Goal: Feedback & Contribution: Contribute content

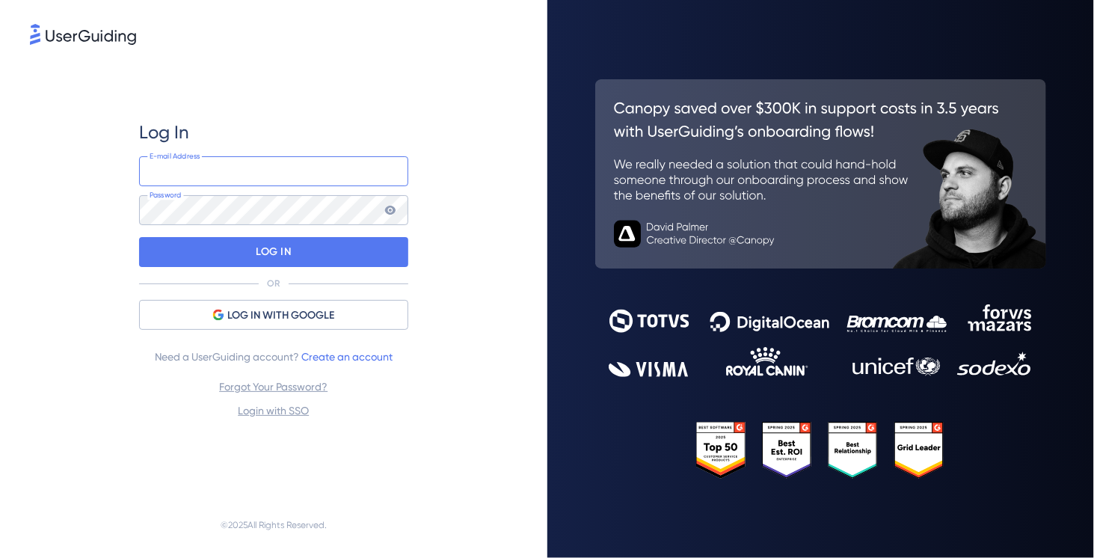
click at [206, 164] on input "email" at bounding box center [273, 171] width 269 height 30
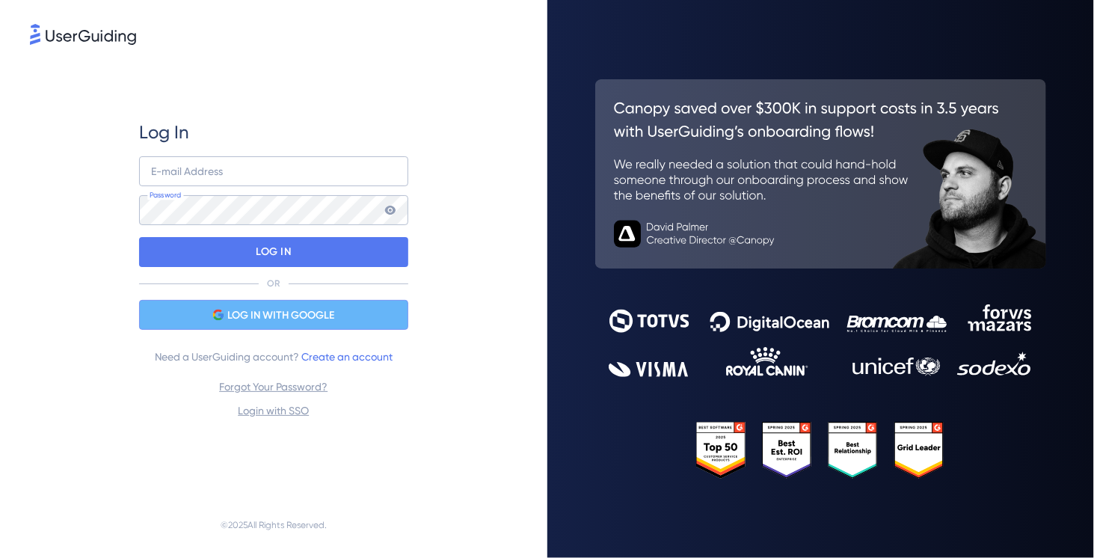
click at [315, 328] on div "LOG IN WITH GOOGLE" at bounding box center [273, 315] width 269 height 30
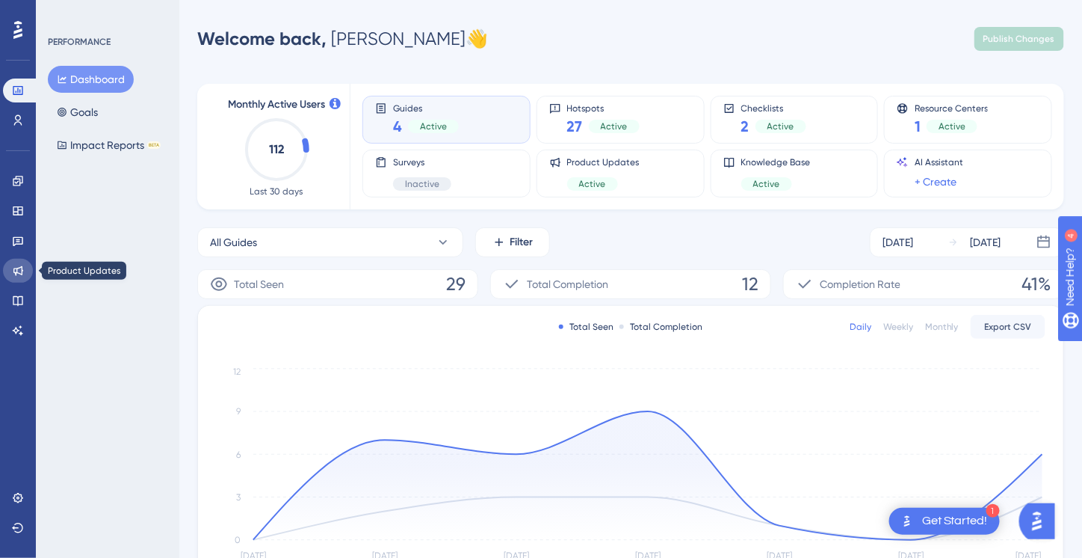
click at [16, 269] on icon at bounding box center [18, 271] width 10 height 10
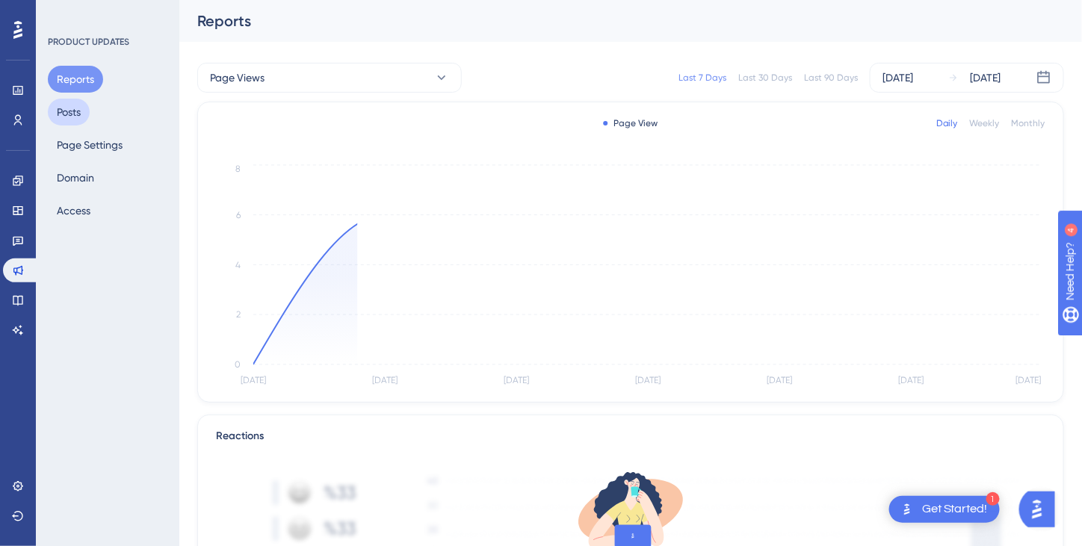
click at [81, 110] on button "Posts" at bounding box center [69, 112] width 42 height 27
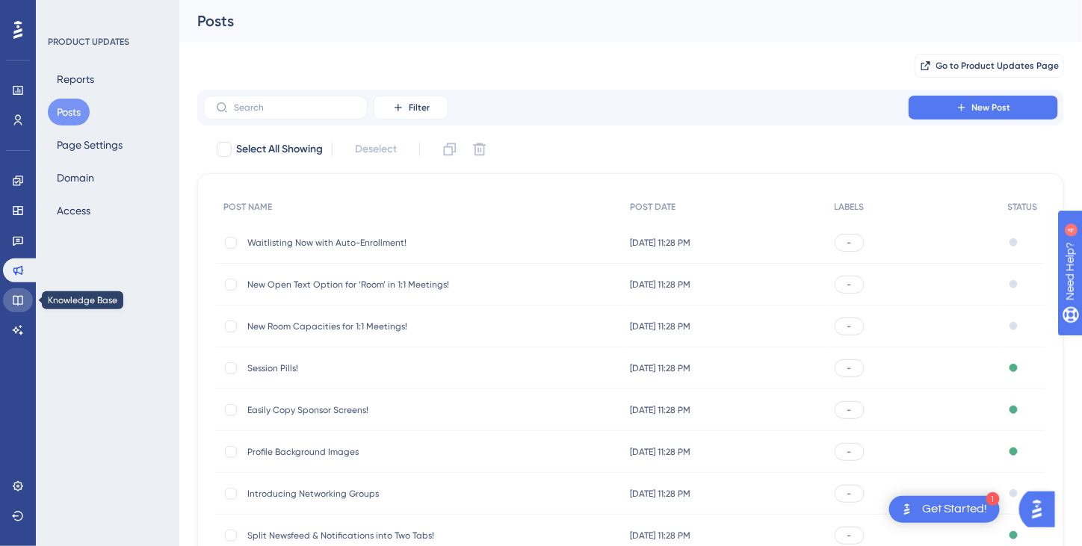
click at [12, 306] on link at bounding box center [18, 301] width 30 height 24
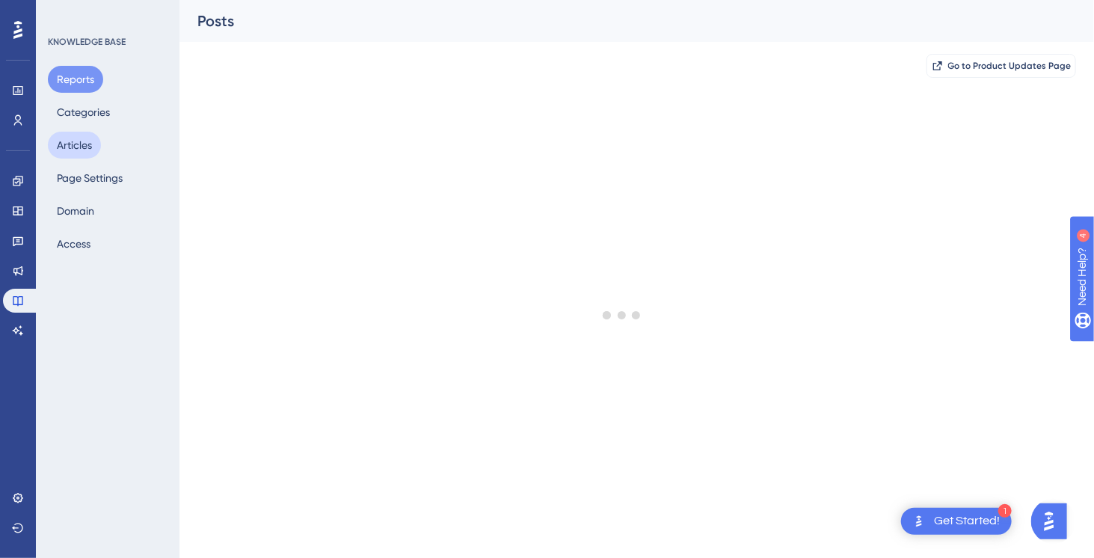
click at [70, 138] on button "Articles" at bounding box center [74, 145] width 53 height 27
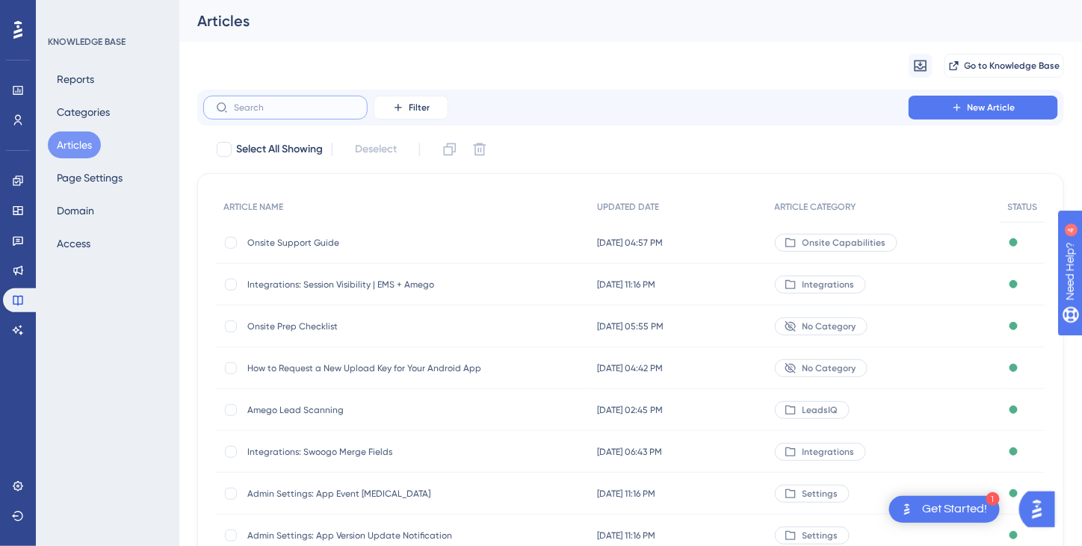
click at [250, 108] on input "text" at bounding box center [294, 107] width 121 height 10
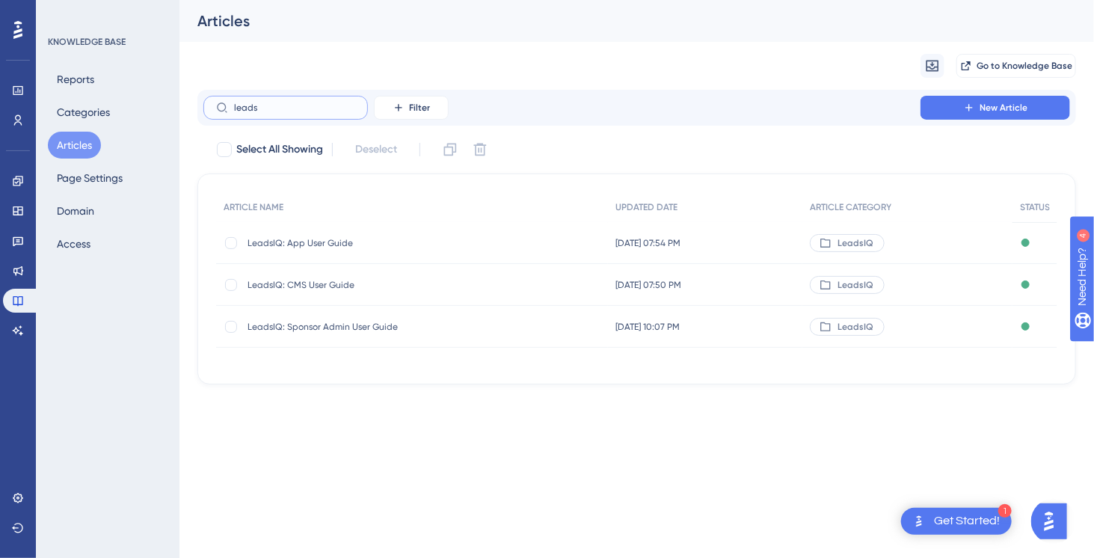
type input "leads"
click at [309, 284] on span "LeadsIQ: CMS User Guide" at bounding box center [366, 285] width 239 height 12
click at [271, 279] on span "LeadsIQ: CMS User Guide" at bounding box center [366, 285] width 239 height 12
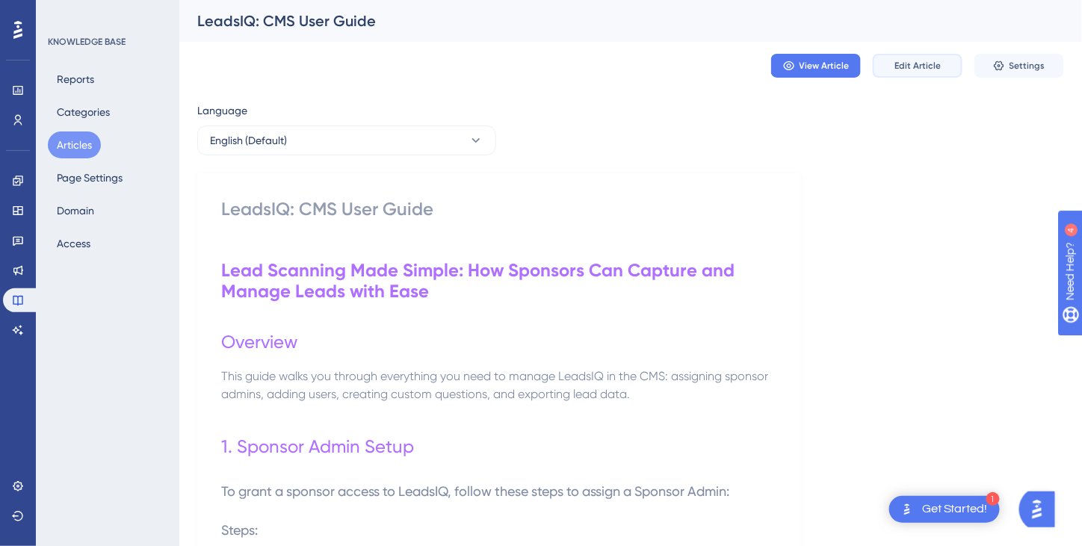
click at [913, 64] on span "Edit Article" at bounding box center [918, 66] width 46 height 12
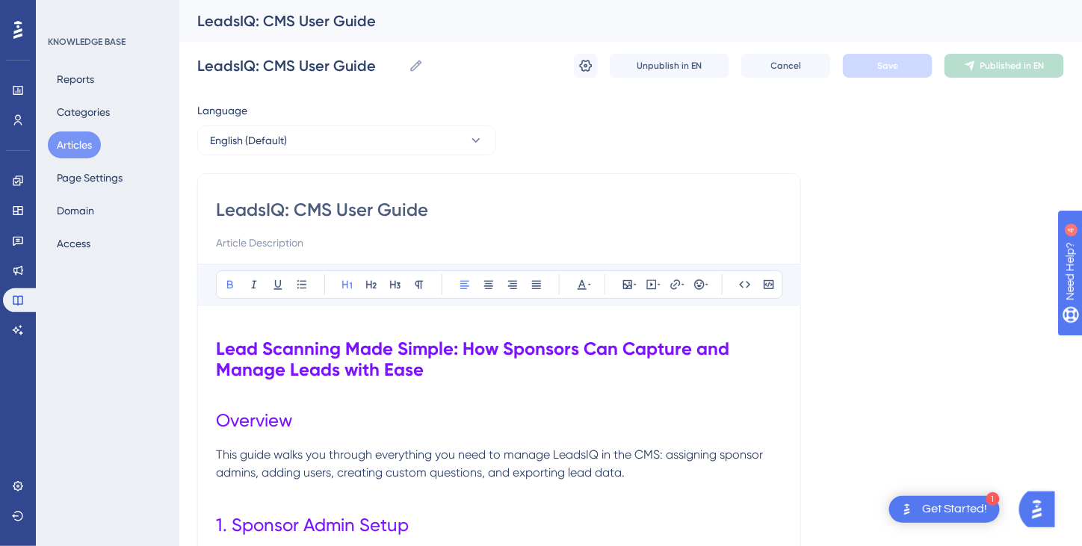
drag, startPoint x: 434, startPoint y: 206, endPoint x: 200, endPoint y: 200, distance: 234.0
paste input "CMS and LeadsIQ"
type input "CMS and LeadsIQ User Guide"
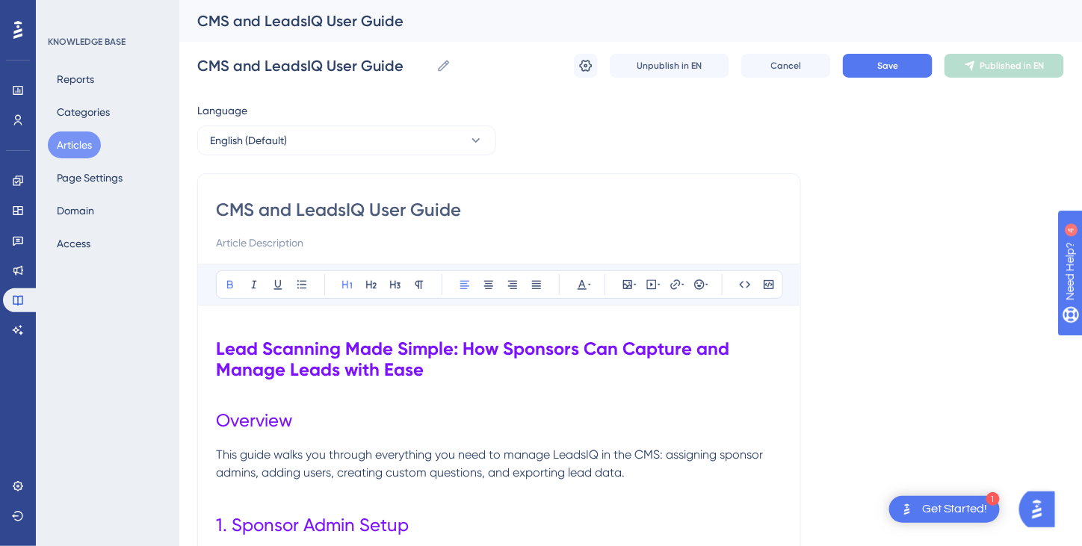
drag, startPoint x: 493, startPoint y: 213, endPoint x: 203, endPoint y: 191, distance: 291.6
paste input "LeadsIQ:"
type input "LeadsIQ: CMS and LeadsIQ User Guide"
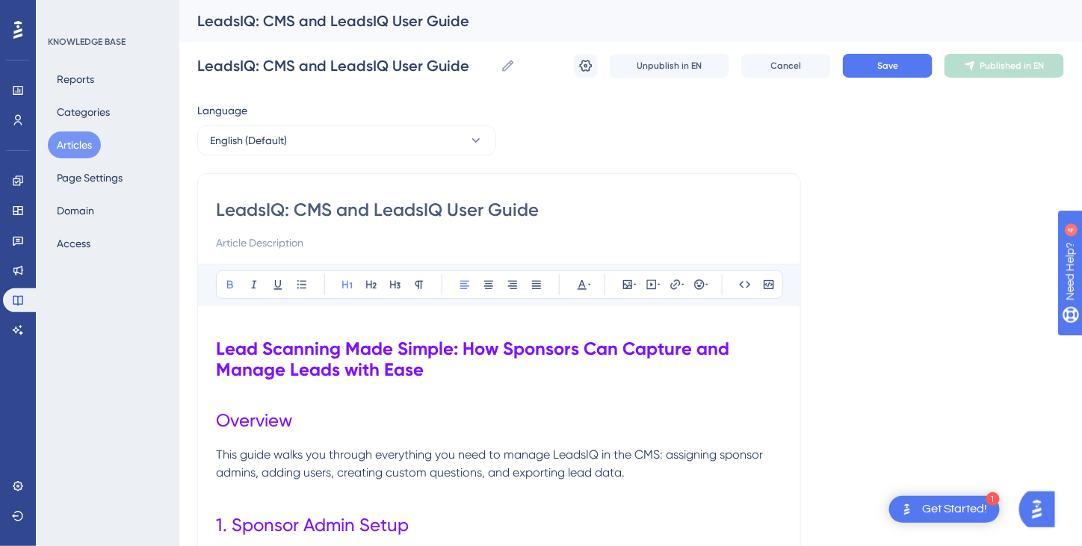
type input "LeadsIQ: CMS and LeadsIQ User Guide"
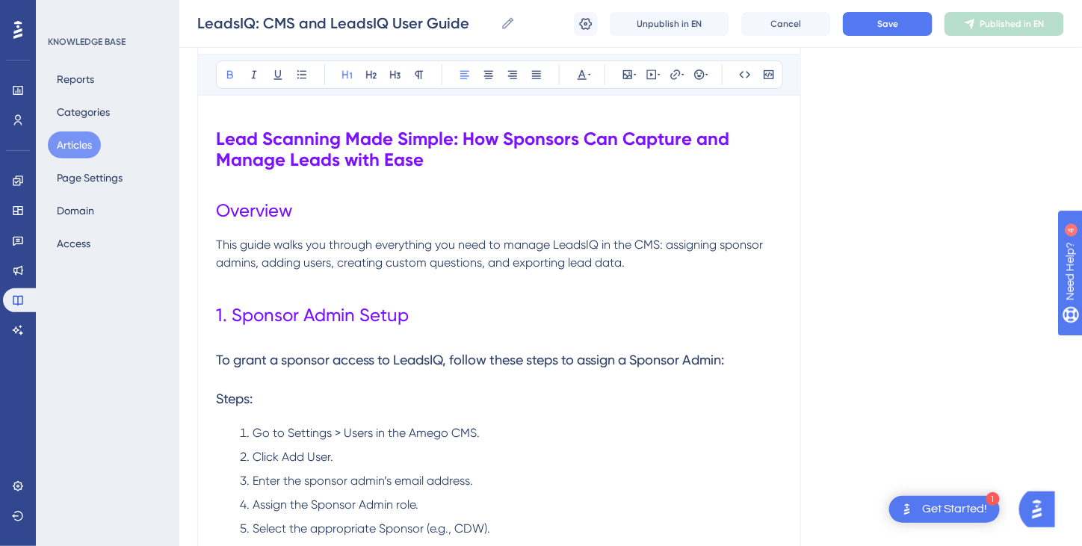
scroll to position [224, 0]
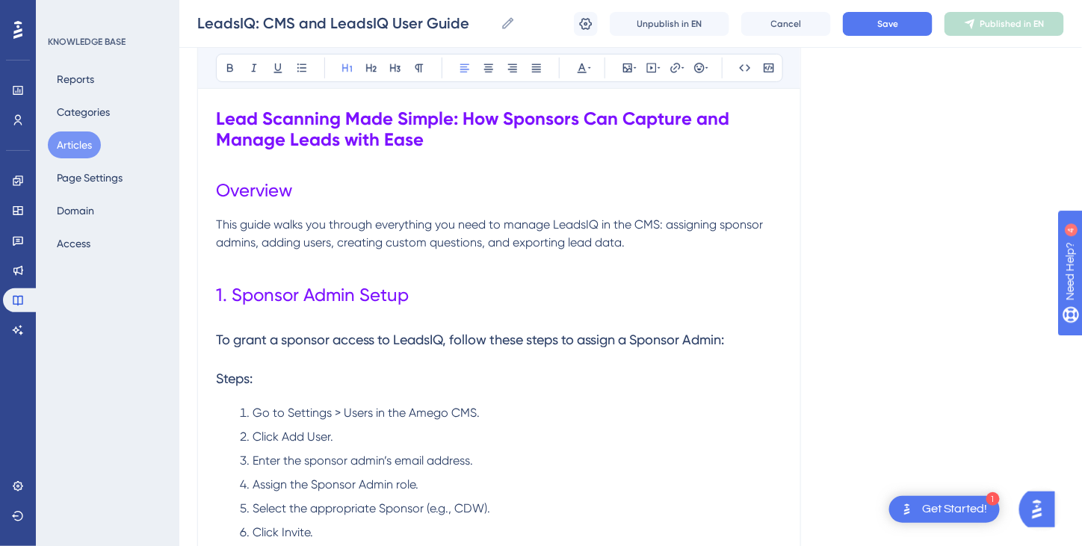
click at [614, 283] on h1 "1. Sponsor Admin Setup" at bounding box center [499, 295] width 567 height 51
click at [622, 254] on p at bounding box center [499, 261] width 567 height 18
click at [645, 232] on p "This guide walks you through everything you need to manage LeadsIQ in the CMS: …" at bounding box center [499, 234] width 567 height 36
click at [653, 253] on p at bounding box center [499, 261] width 567 height 18
click at [649, 243] on p "This guide walks you through everything you need to manage LeadsIQ in the CMS: …" at bounding box center [499, 234] width 567 height 36
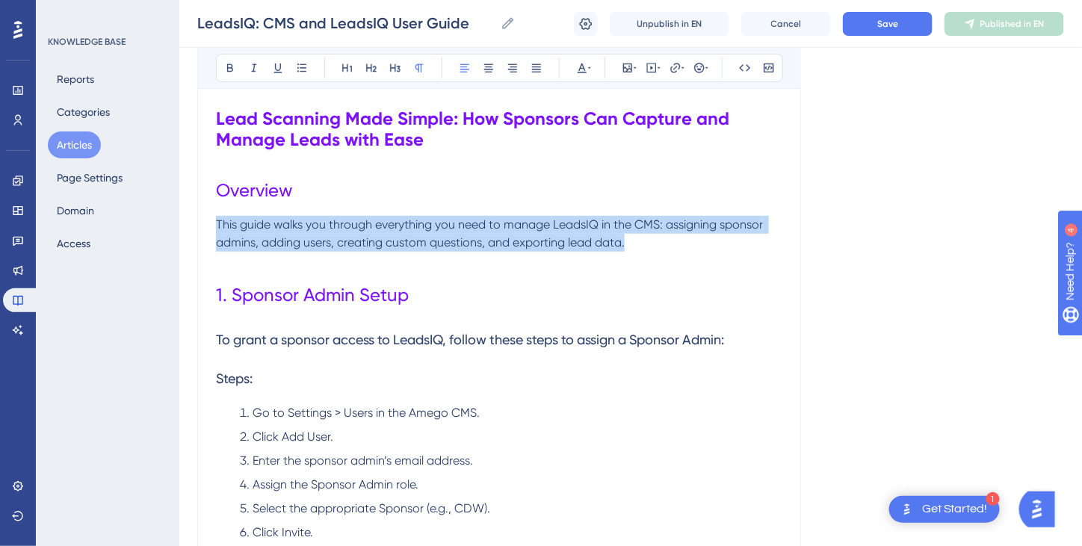
drag, startPoint x: 218, startPoint y: 220, endPoint x: 650, endPoint y: 247, distance: 432.2
click at [650, 247] on p "This guide walks you through everything you need to manage LeadsIQ in the CMS: …" at bounding box center [499, 234] width 567 height 36
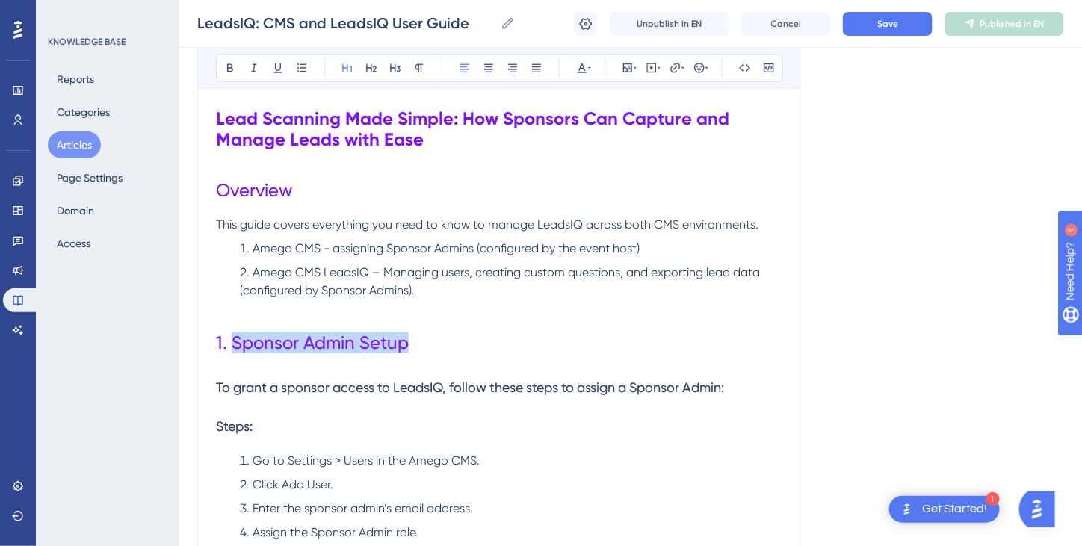
drag, startPoint x: 433, startPoint y: 340, endPoint x: 233, endPoint y: 340, distance: 199.6
click at [233, 340] on h1 "1. Sponsor Admin Setup" at bounding box center [499, 343] width 567 height 51
copy span "Sponsor Admin Setup"
drag, startPoint x: 426, startPoint y: 349, endPoint x: 231, endPoint y: 358, distance: 195.3
click at [231, 358] on h1 "1. Sponsor Admin Setup" at bounding box center [499, 343] width 567 height 51
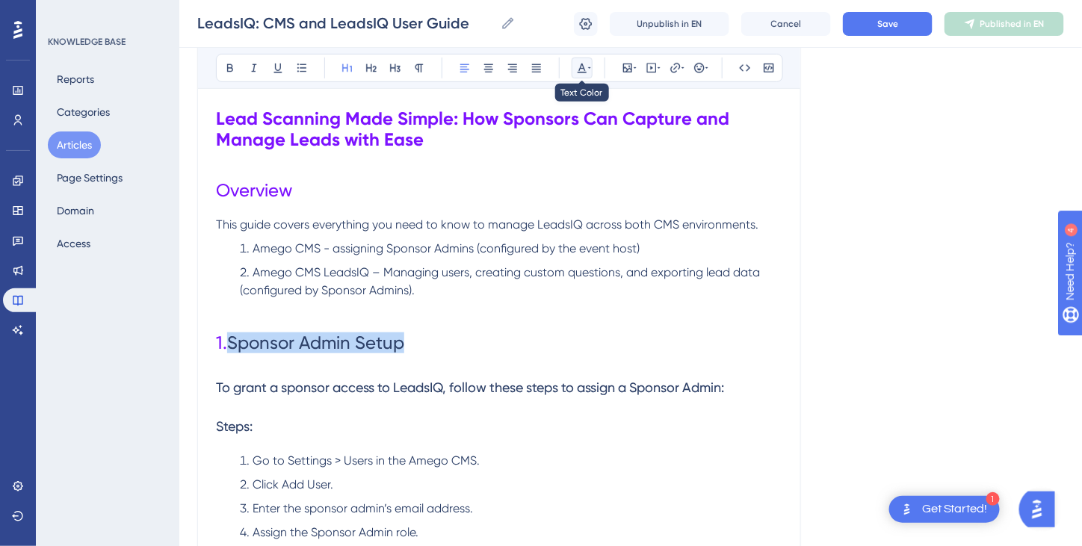
click at [588, 67] on icon at bounding box center [589, 68] width 3 height 12
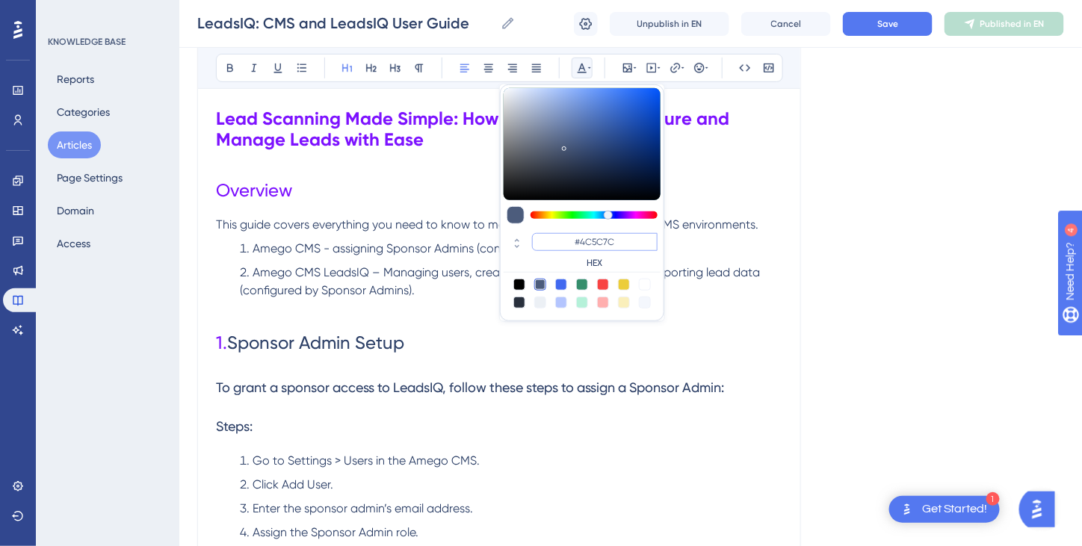
click at [592, 238] on input "#4C5C7C" at bounding box center [595, 242] width 126 height 18
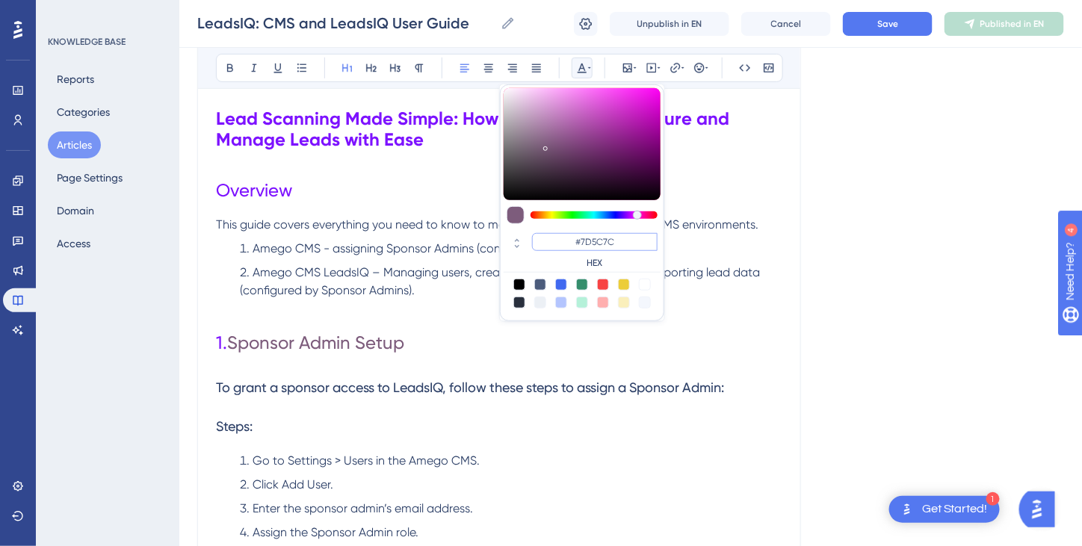
click at [607, 240] on input "#7D5C7C" at bounding box center [595, 242] width 126 height 18
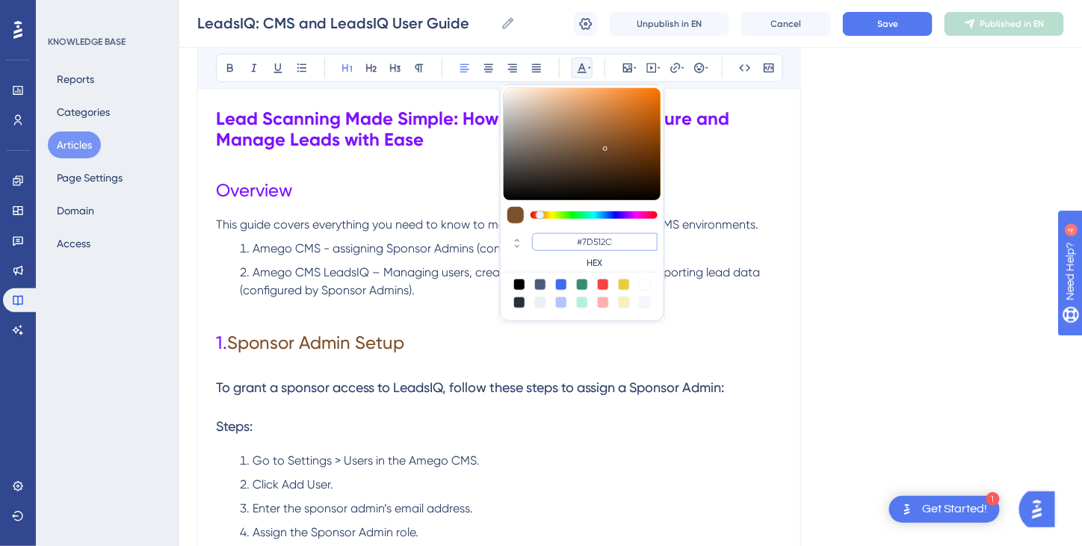
click at [623, 242] on input "#7D512C" at bounding box center [595, 242] width 126 height 18
type input "#7D51FF"
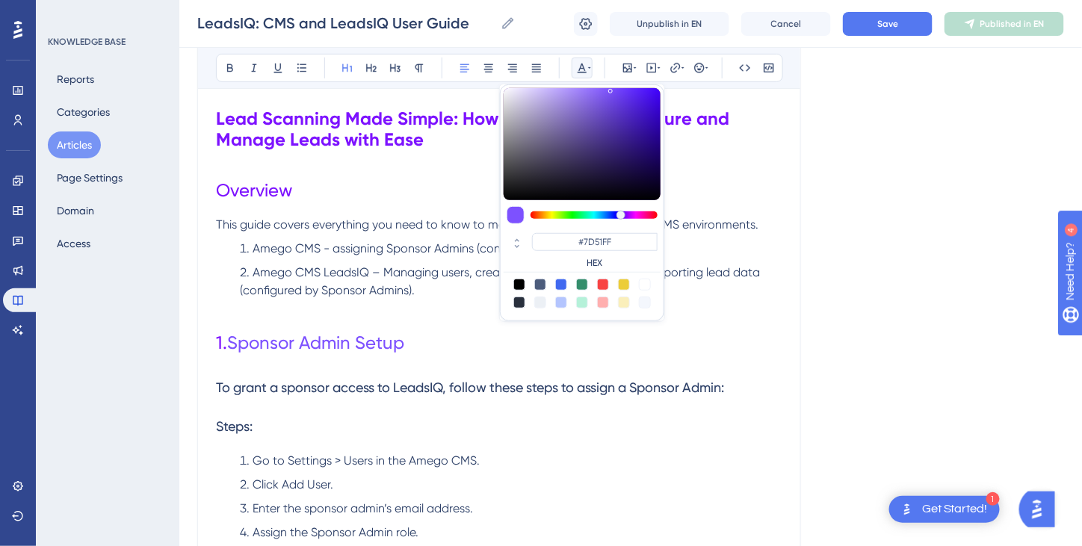
click at [369, 396] on h3 "To grant a sponsor access to LeadsIQ, follow these steps to assign a Sponsor Ad…" at bounding box center [499, 388] width 567 height 39
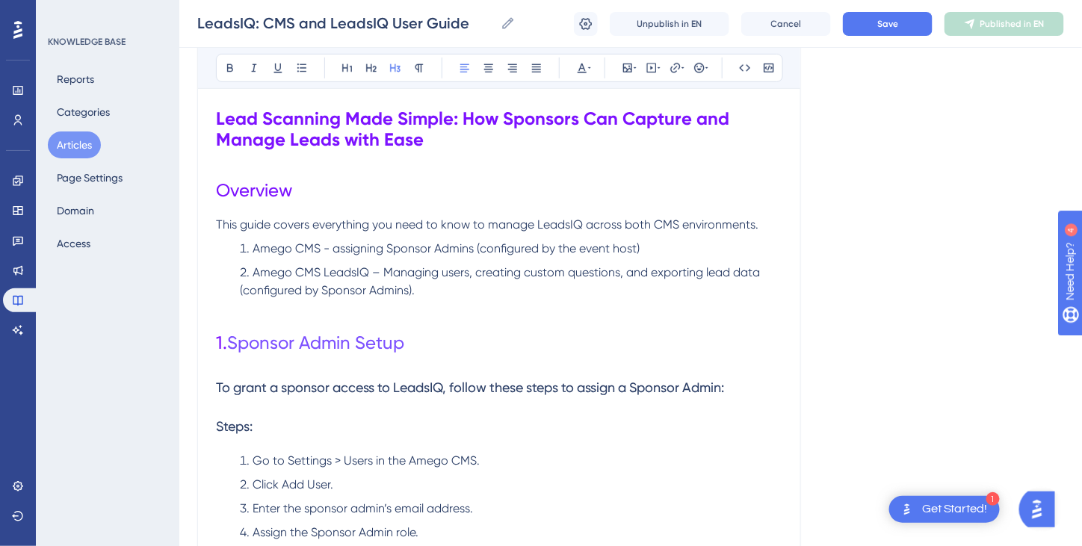
click at [444, 284] on li "Amego CMS LeadsIQ – Managing users, creating custom questions, and exporting le…" at bounding box center [508, 282] width 549 height 36
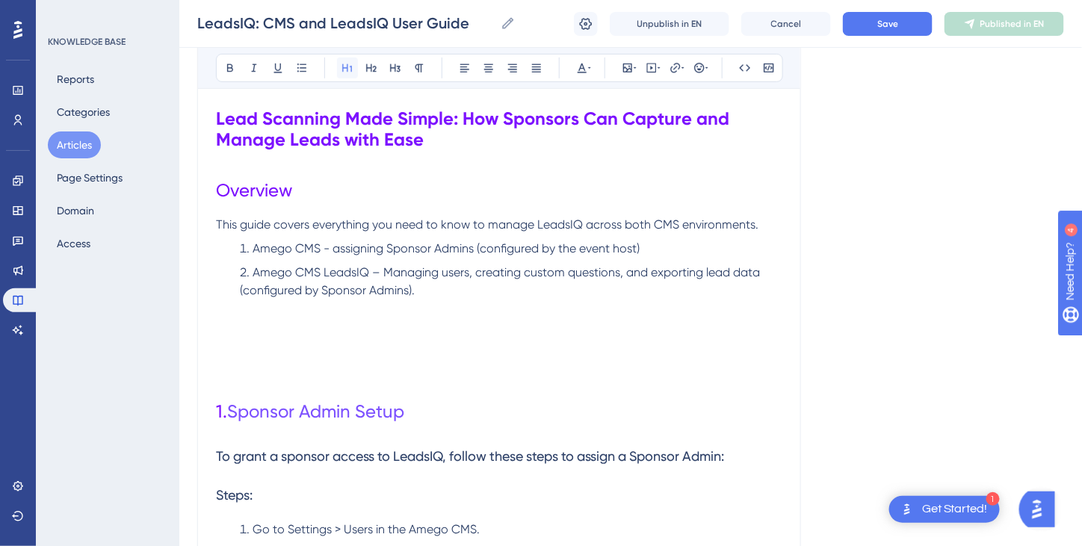
click at [345, 69] on icon at bounding box center [348, 68] width 12 height 12
drag, startPoint x: 330, startPoint y: 337, endPoint x: 216, endPoint y: 342, distance: 113.7
click at [216, 342] on h1 "Amego CMS" at bounding box center [499, 343] width 567 height 51
click at [583, 69] on icon at bounding box center [582, 68] width 12 height 12
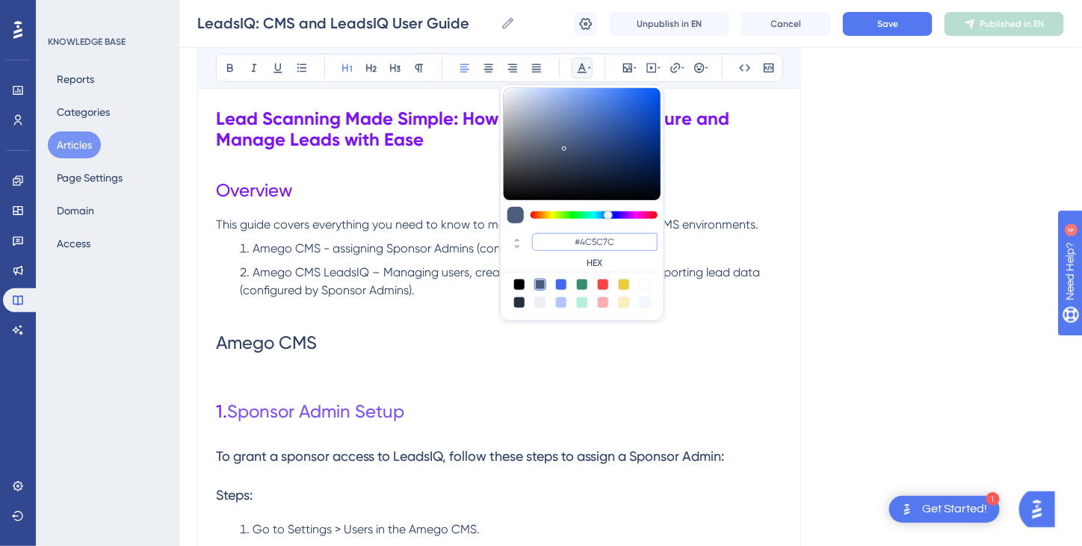
click at [593, 240] on input "#4C5C7C" at bounding box center [595, 242] width 126 height 18
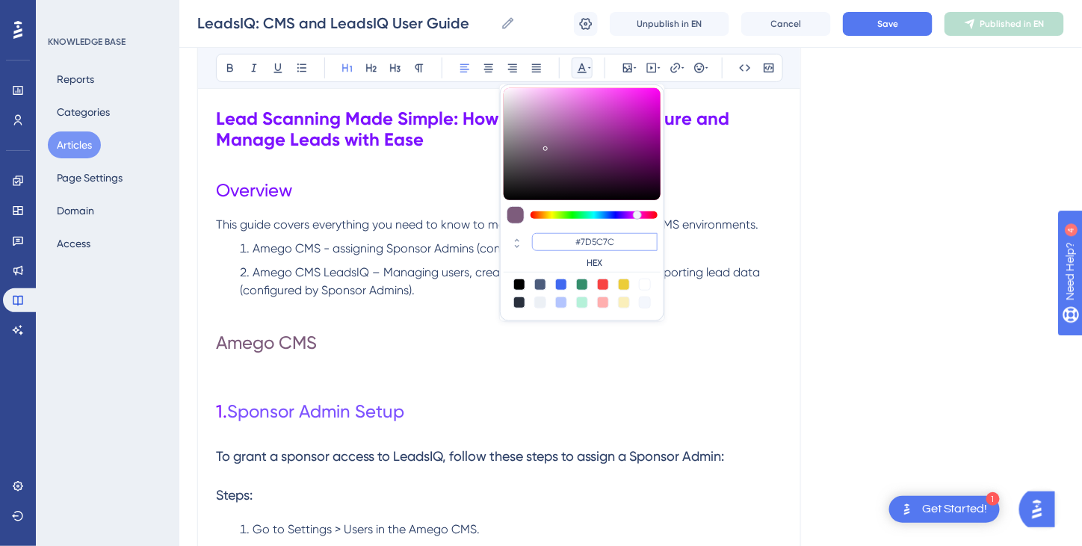
click at [604, 241] on input "#7D5C7C" at bounding box center [595, 242] width 126 height 18
click at [623, 241] on input "#7D127C" at bounding box center [595, 242] width 126 height 18
type input "#7D12FF"
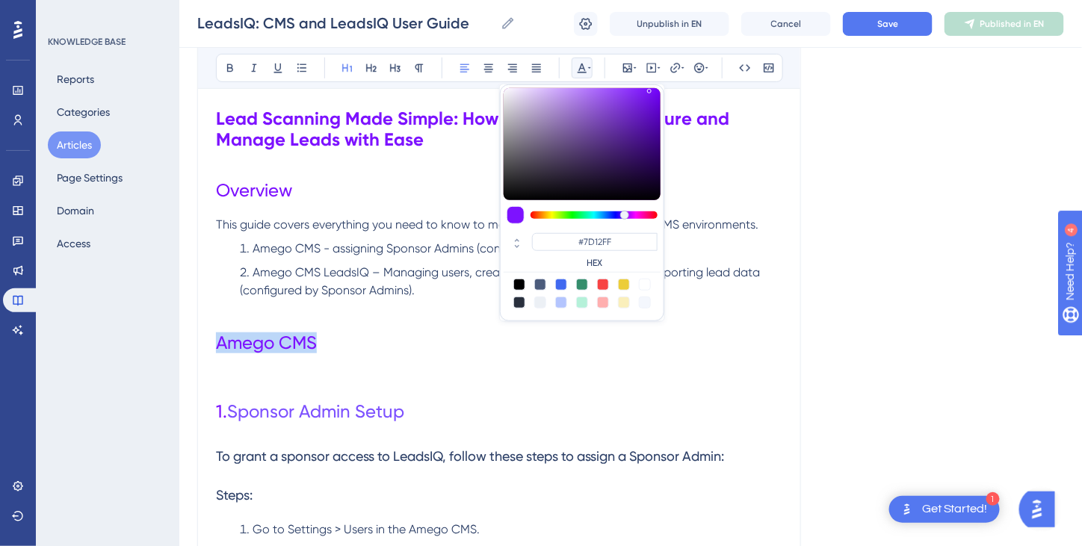
click at [347, 350] on h1 "Amego CMS" at bounding box center [499, 343] width 567 height 51
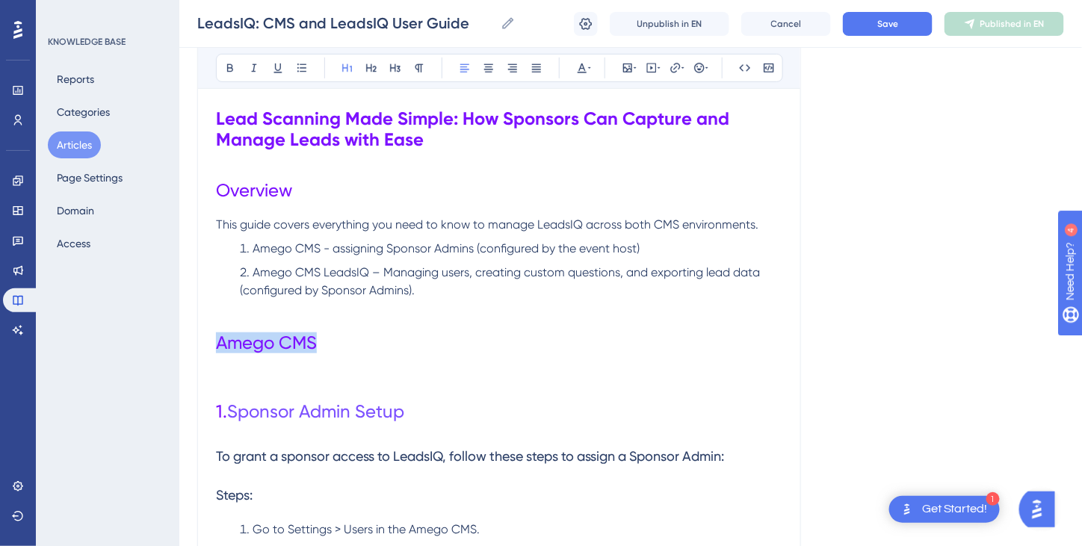
click at [339, 341] on h1 "Amego CMS" at bounding box center [499, 343] width 567 height 51
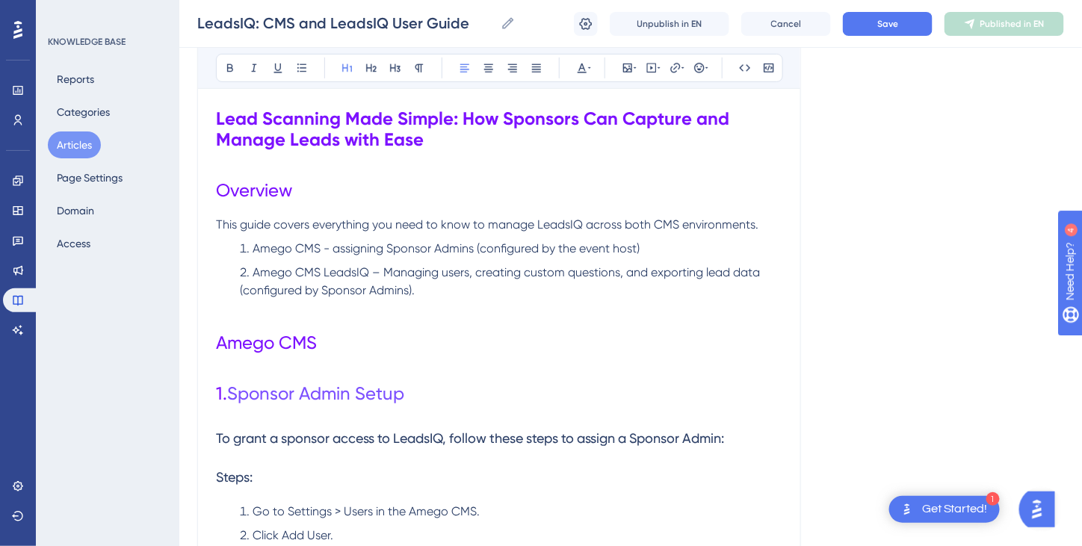
click at [466, 378] on h1 "1. Sponsor Admin Setup" at bounding box center [499, 394] width 567 height 51
click at [468, 369] on h1 "1. Sponsor Admin Setup (Event Organizer)" at bounding box center [499, 394] width 567 height 51
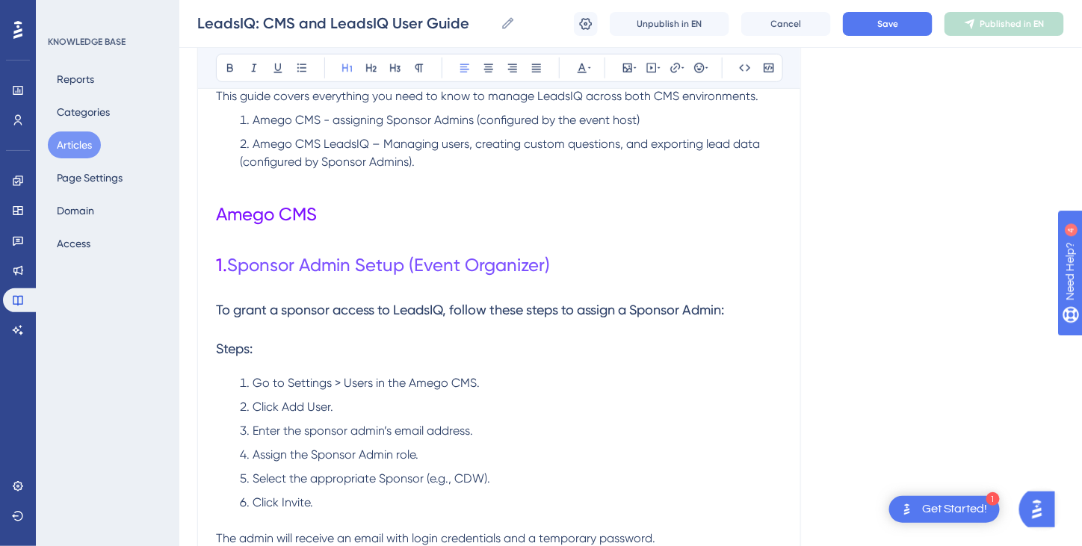
scroll to position [374, 0]
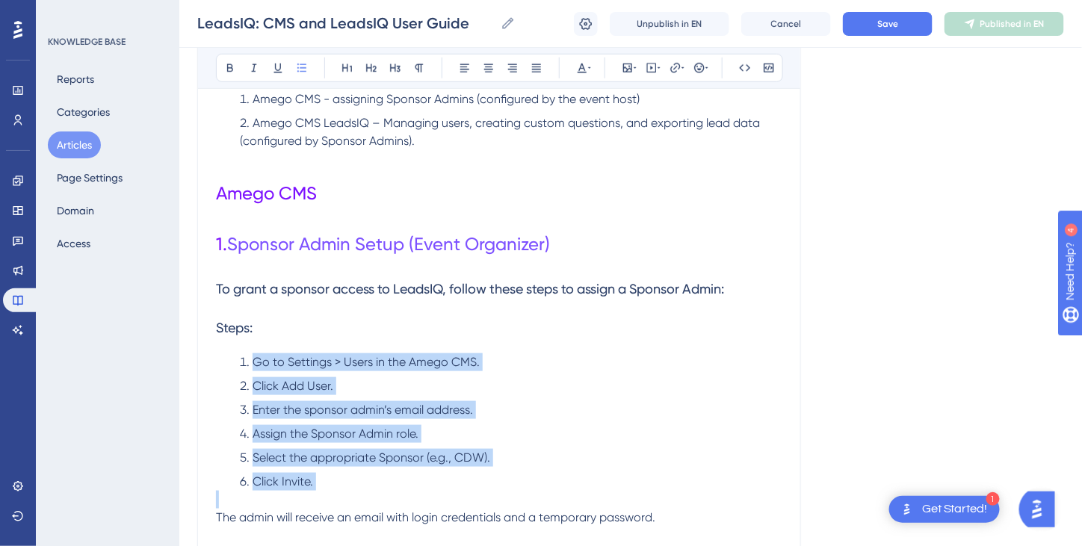
drag, startPoint x: 252, startPoint y: 356, endPoint x: 657, endPoint y: 499, distance: 429.8
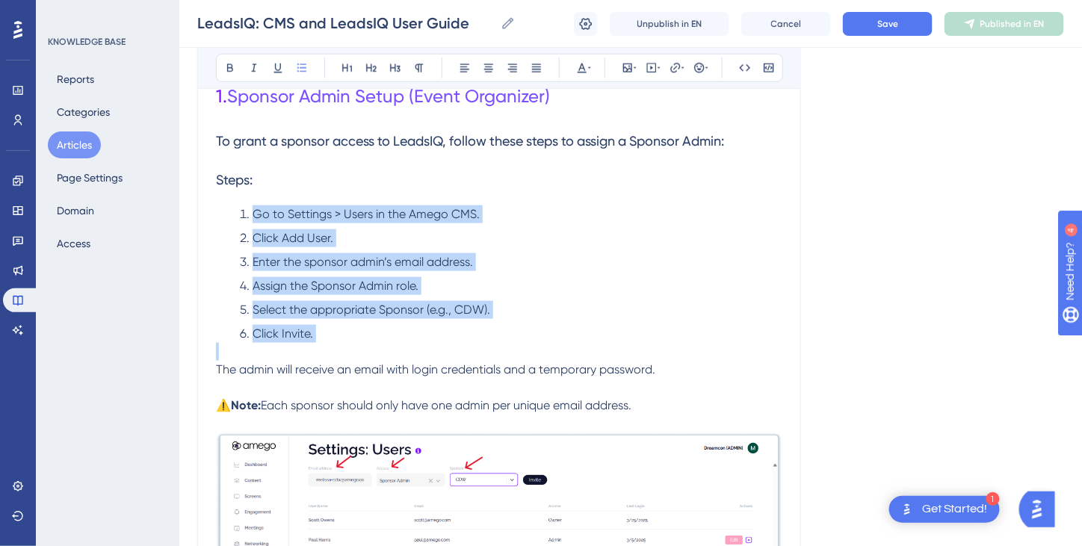
scroll to position [523, 0]
click at [251, 241] on li "Click Add User." at bounding box center [508, 237] width 549 height 18
click at [260, 218] on li "Go to Settings > Users in the Amego CMS." at bounding box center [508, 213] width 549 height 18
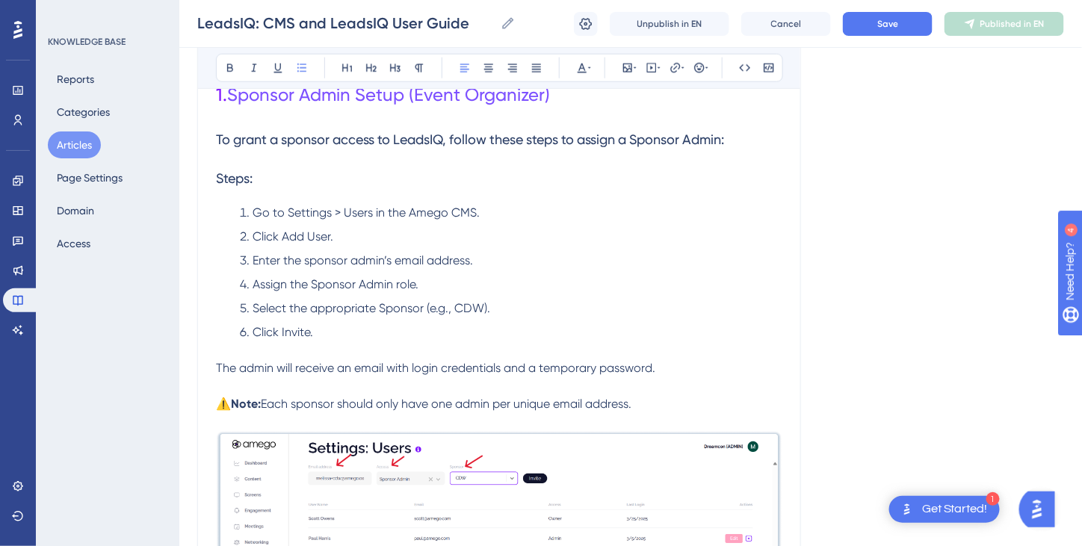
click at [250, 207] on li "Go to Settings > Users in the Amego CMS." at bounding box center [508, 213] width 549 height 18
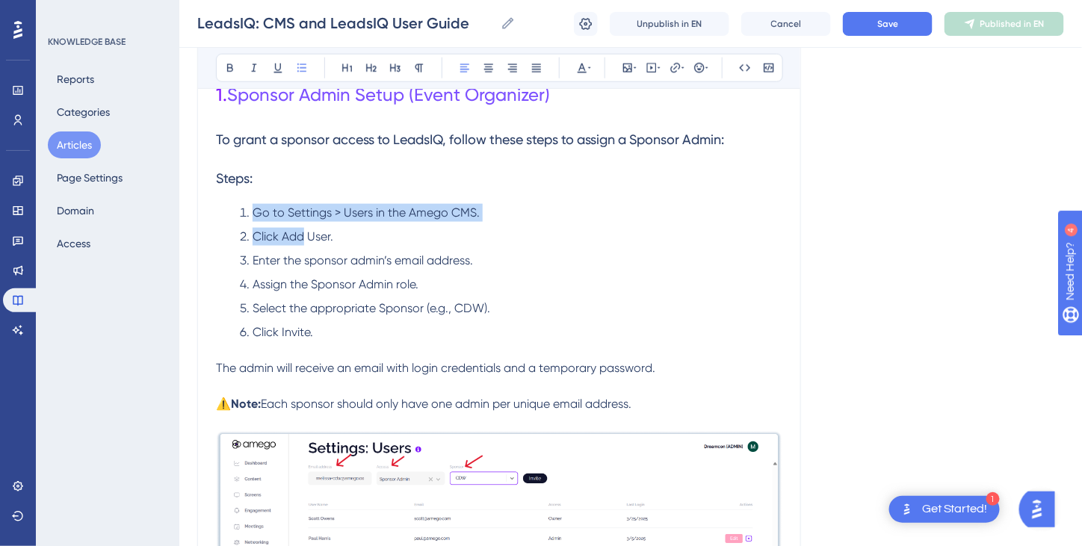
click at [302, 224] on ol "Go to Settings > Users in the Amego CMS. Click Add User. Enter the sponsor admi…" at bounding box center [499, 273] width 567 height 138
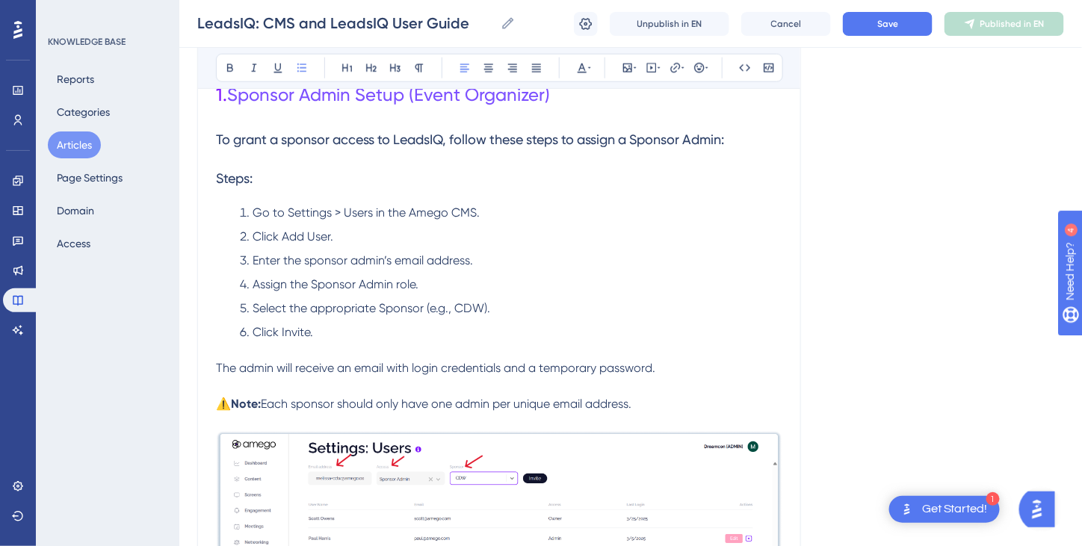
click at [644, 293] on ol "Go to Settings > Users in the Amego CMS. Click Add User. Enter the sponsor admi…" at bounding box center [499, 273] width 567 height 138
drag, startPoint x: 252, startPoint y: 211, endPoint x: 669, endPoint y: 409, distance: 461.7
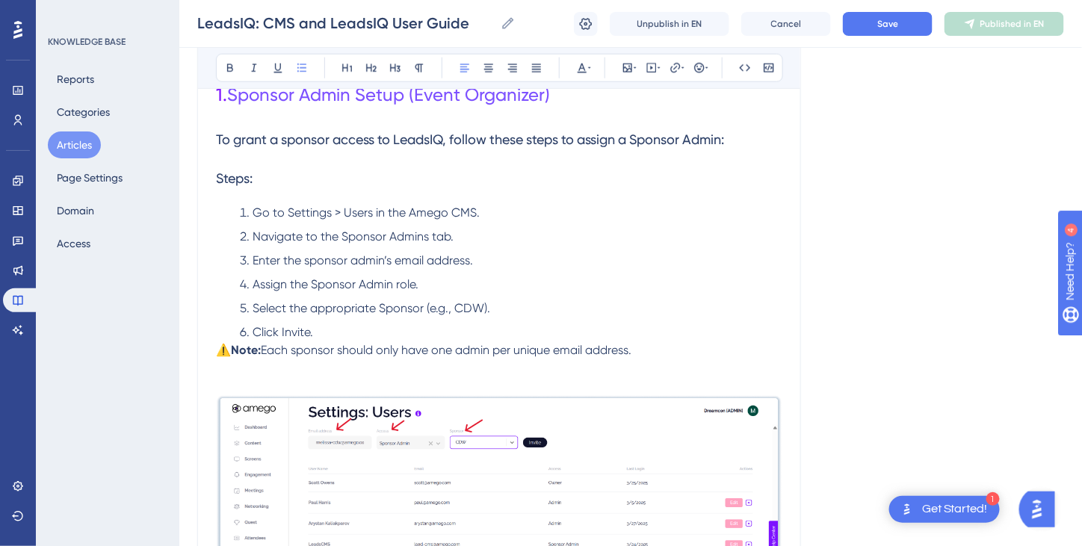
click at [339, 333] on li "Click Invite." at bounding box center [508, 333] width 549 height 18
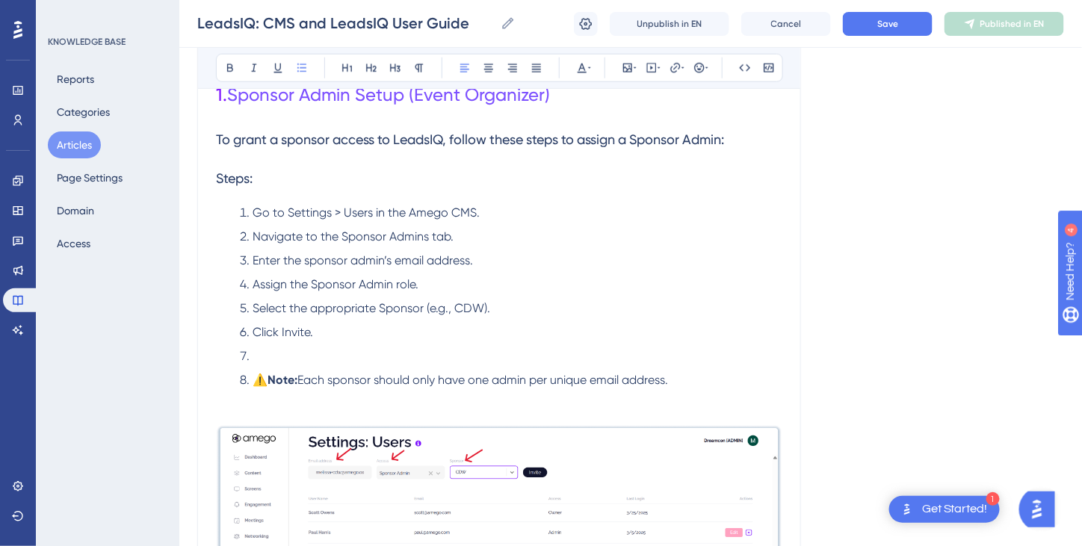
click at [260, 351] on li at bounding box center [508, 357] width 549 height 18
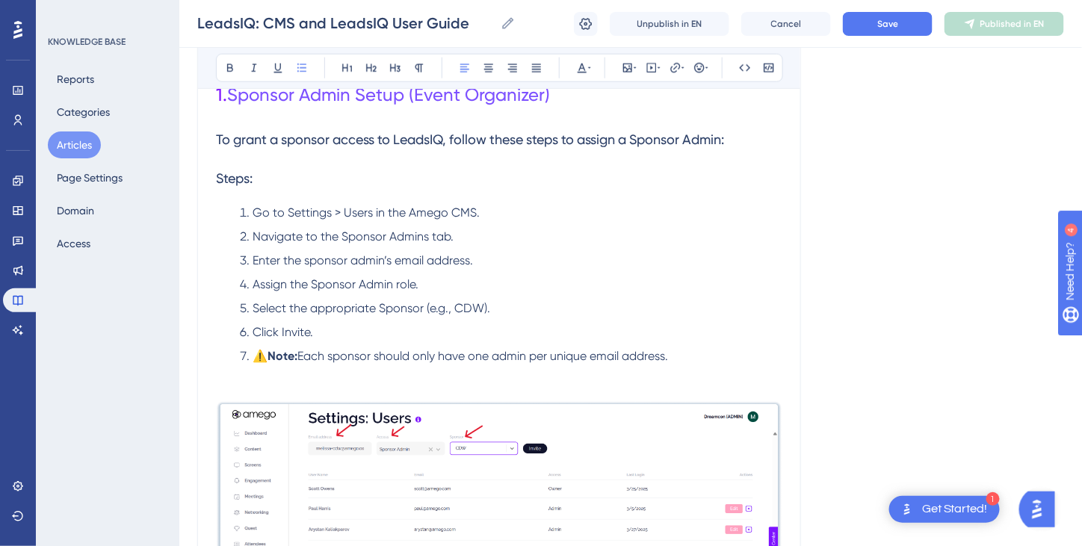
click at [258, 354] on span "⚠️" at bounding box center [260, 356] width 15 height 14
click at [300, 70] on icon at bounding box center [302, 68] width 12 height 12
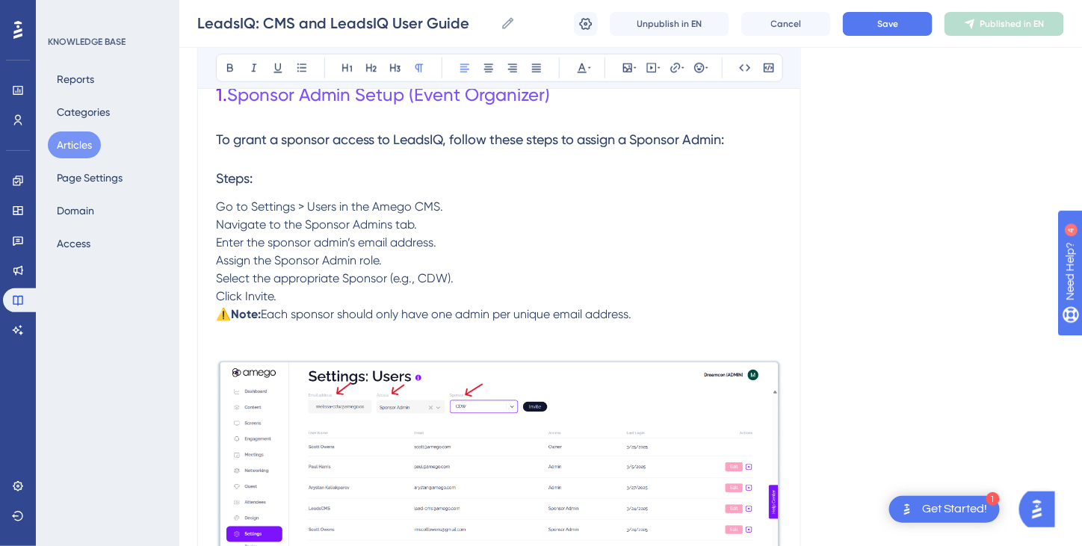
drag, startPoint x: 215, startPoint y: 203, endPoint x: 267, endPoint y: 218, distance: 53.5
click at [223, 203] on span "Go to Settings > Users in the Amego CMS." at bounding box center [329, 207] width 227 height 14
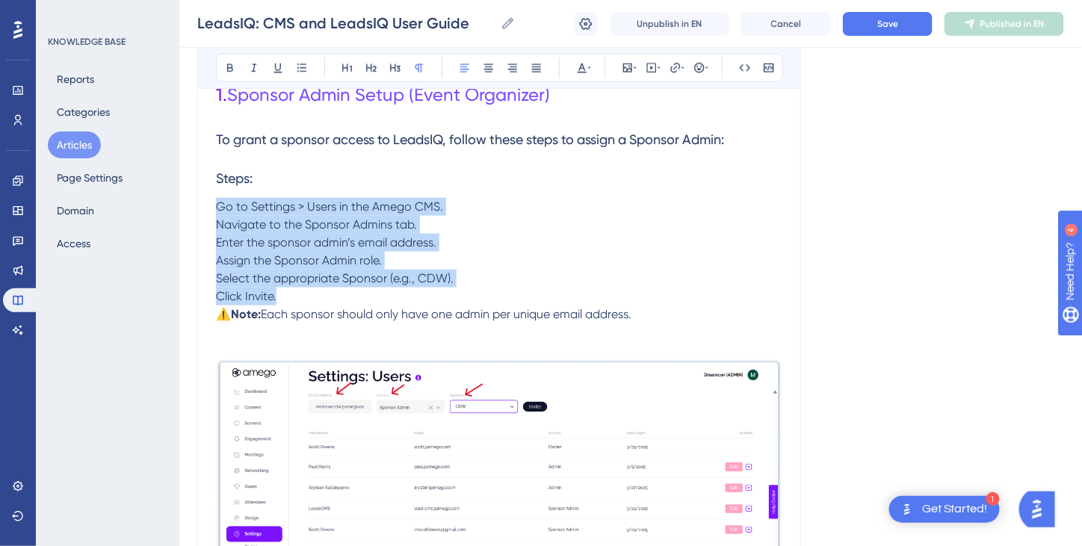
drag, startPoint x: 216, startPoint y: 204, endPoint x: 309, endPoint y: 293, distance: 129.0
click at [306, 65] on icon at bounding box center [302, 68] width 12 height 12
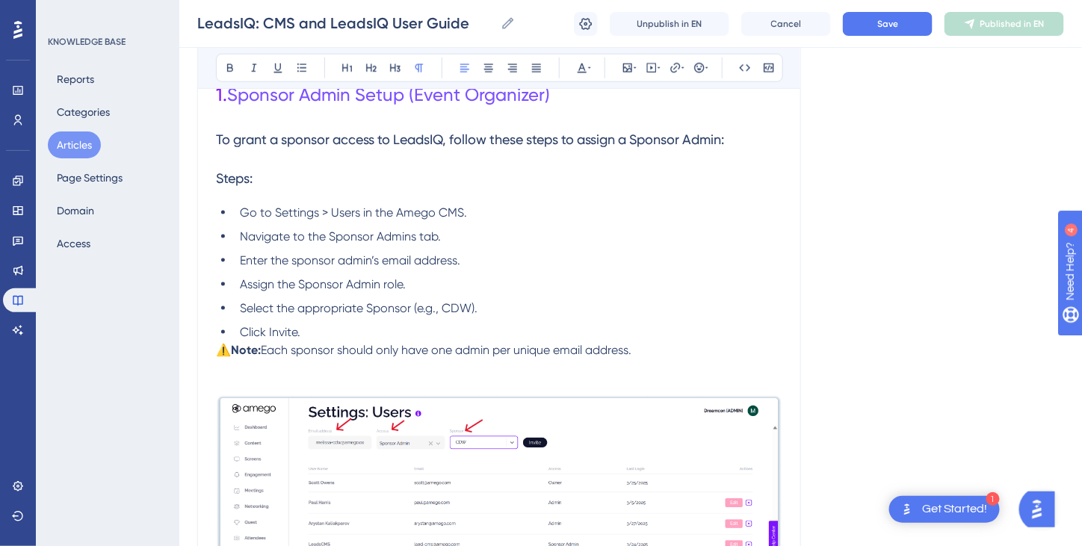
click at [353, 343] on span "Each sponsor should only have one admin per unique email address." at bounding box center [446, 350] width 371 height 14
click at [330, 327] on li "Click Invite." at bounding box center [508, 333] width 549 height 18
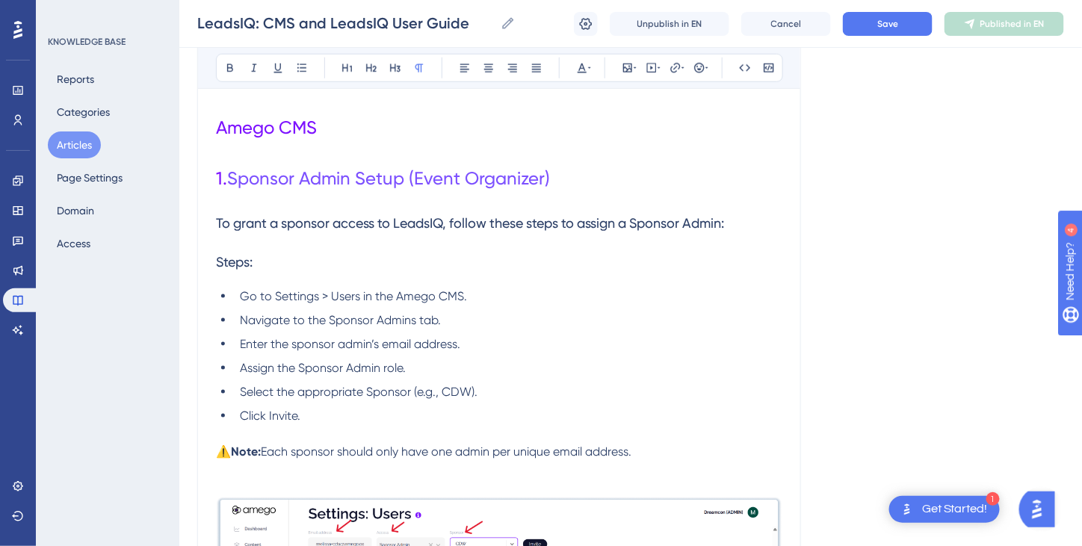
scroll to position [448, 0]
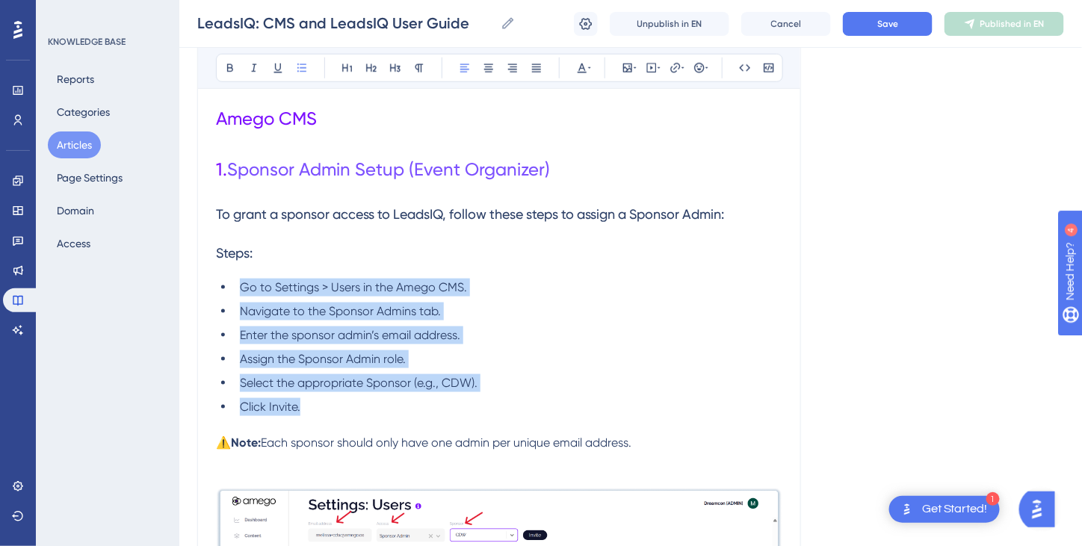
drag, startPoint x: 236, startPoint y: 286, endPoint x: 373, endPoint y: 395, distance: 175.0
click at [373, 395] on ul "Go to Settings > Users in the Amego CMS. Navigate to the Sponsor Admins tab. En…" at bounding box center [499, 348] width 567 height 138
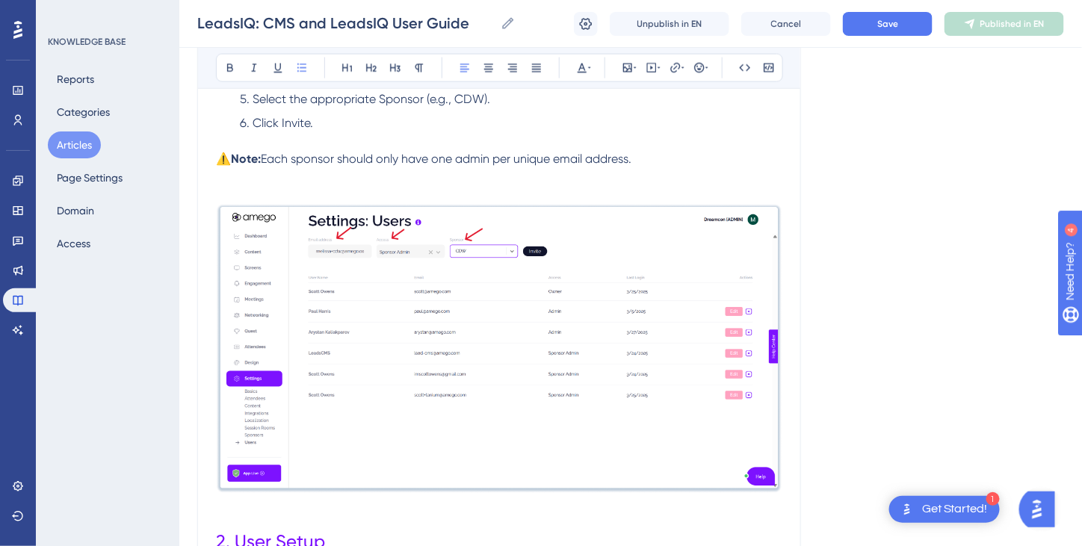
scroll to position [822, 0]
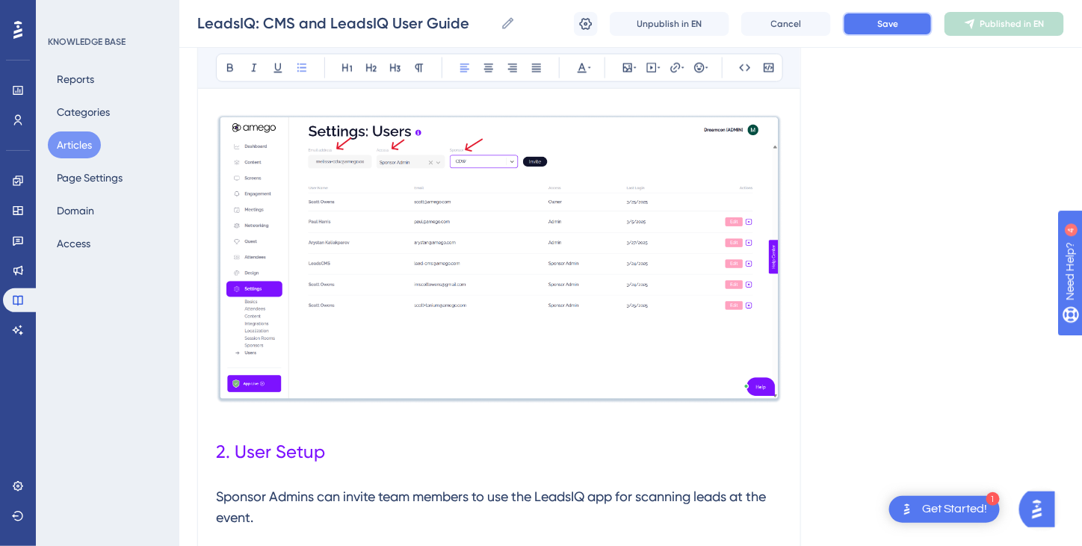
click at [890, 28] on span "Save" at bounding box center [888, 24] width 21 height 12
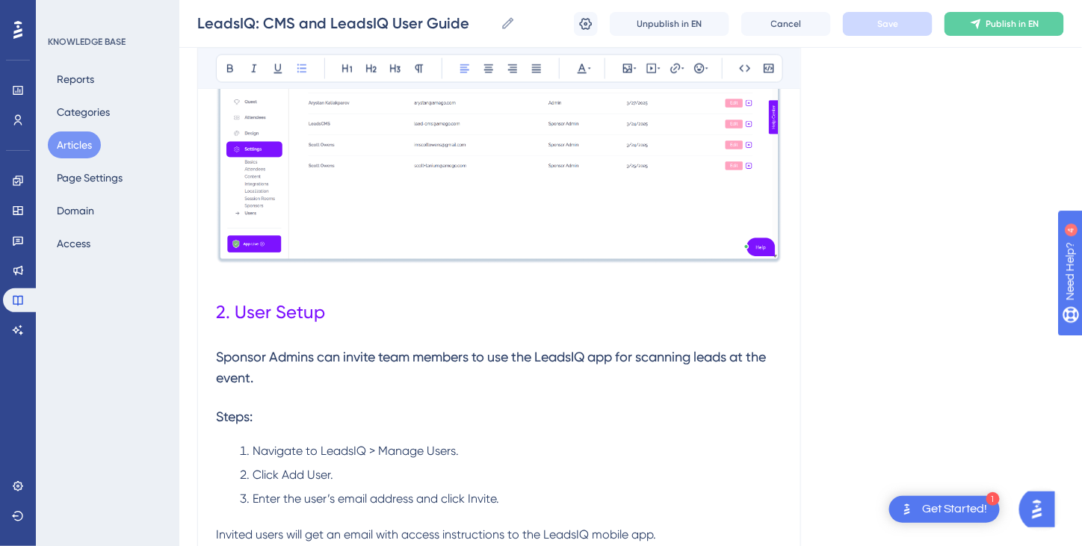
scroll to position [972, 0]
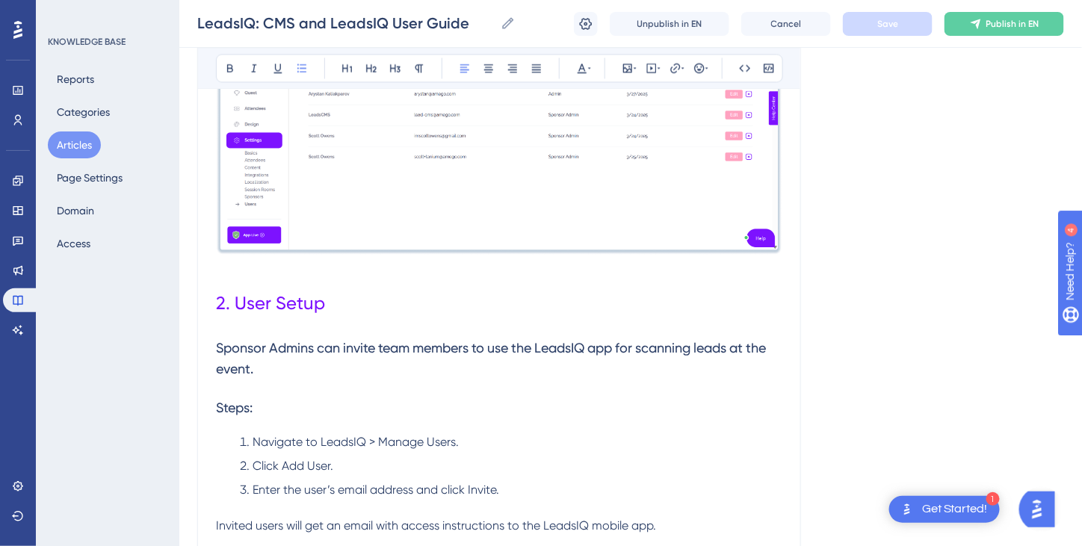
click at [773, 256] on div at bounding box center [499, 112] width 567 height 295
click at [224, 262] on p at bounding box center [499, 269] width 567 height 18
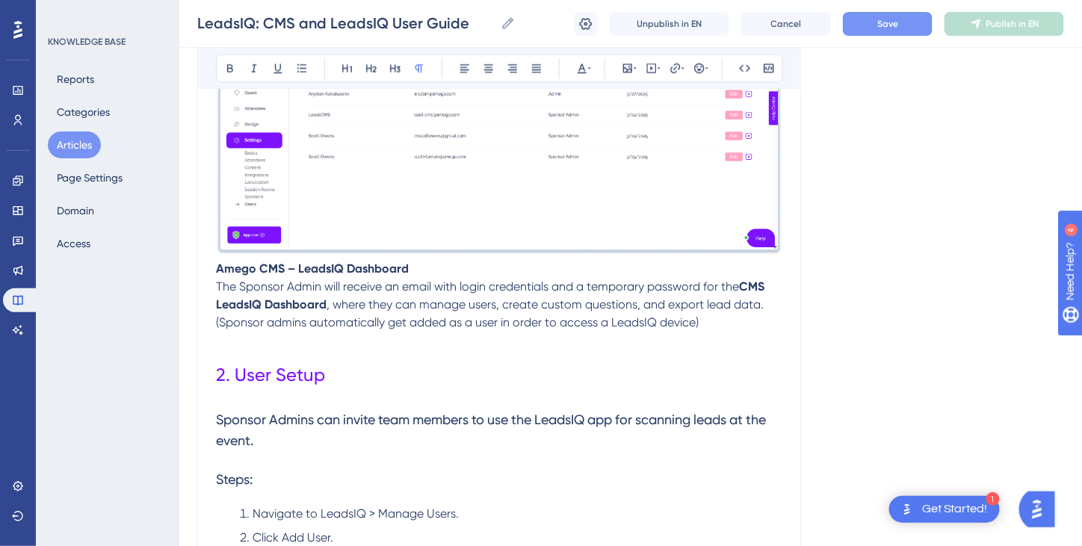
click at [217, 267] on strong "Amego CMS – LeadsIQ Dashboard" at bounding box center [312, 269] width 193 height 14
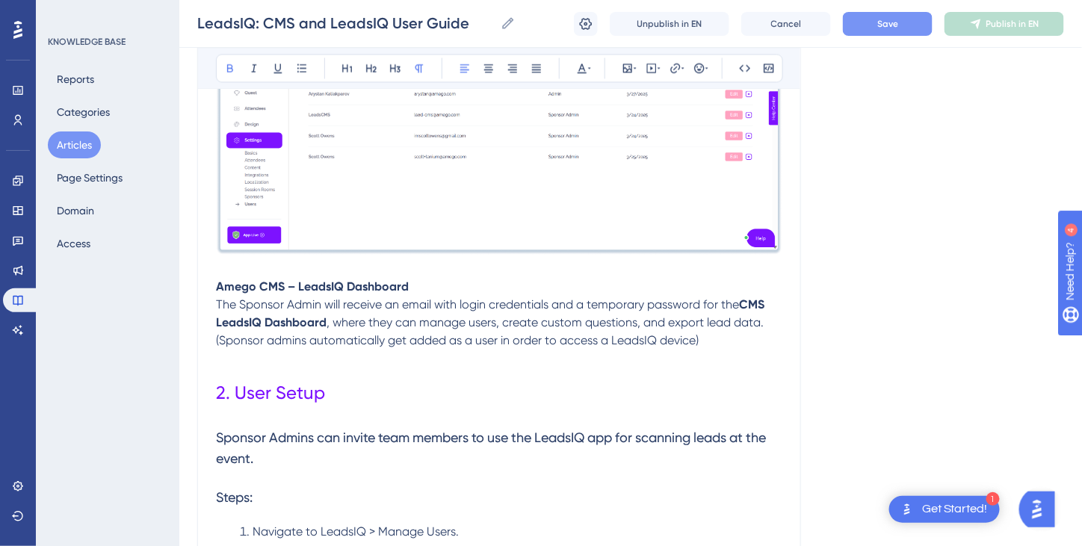
drag, startPoint x: 425, startPoint y: 284, endPoint x: 203, endPoint y: 277, distance: 222.1
click at [345, 60] on button at bounding box center [347, 68] width 21 height 21
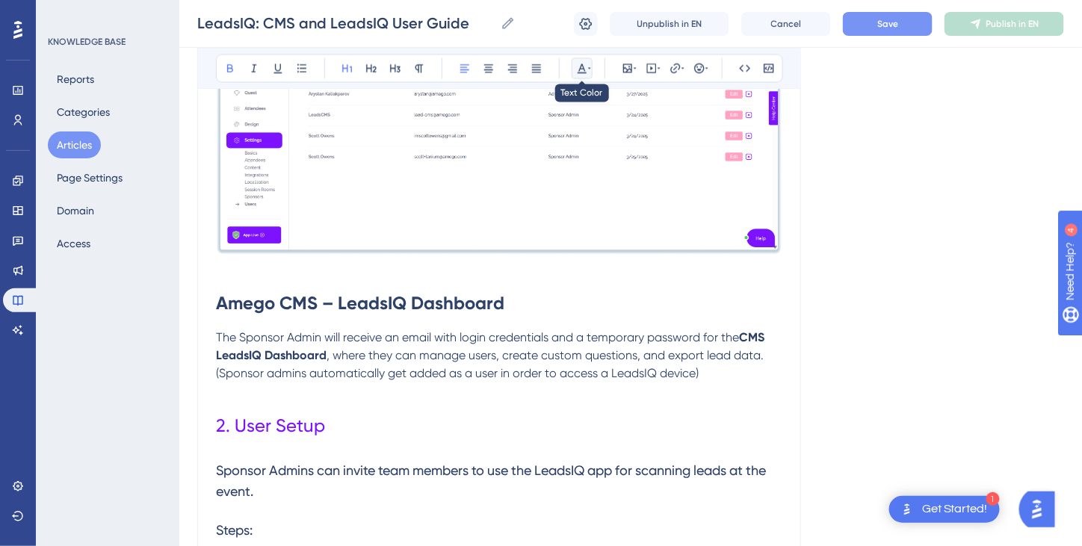
click at [582, 66] on icon at bounding box center [582, 68] width 12 height 12
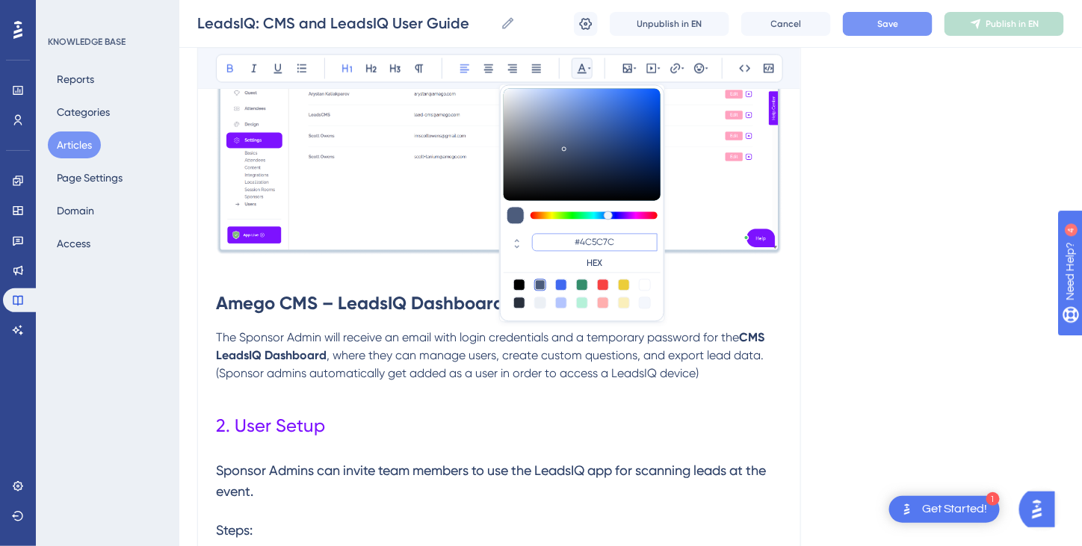
click at [590, 242] on input "#4C5C7C" at bounding box center [595, 242] width 126 height 18
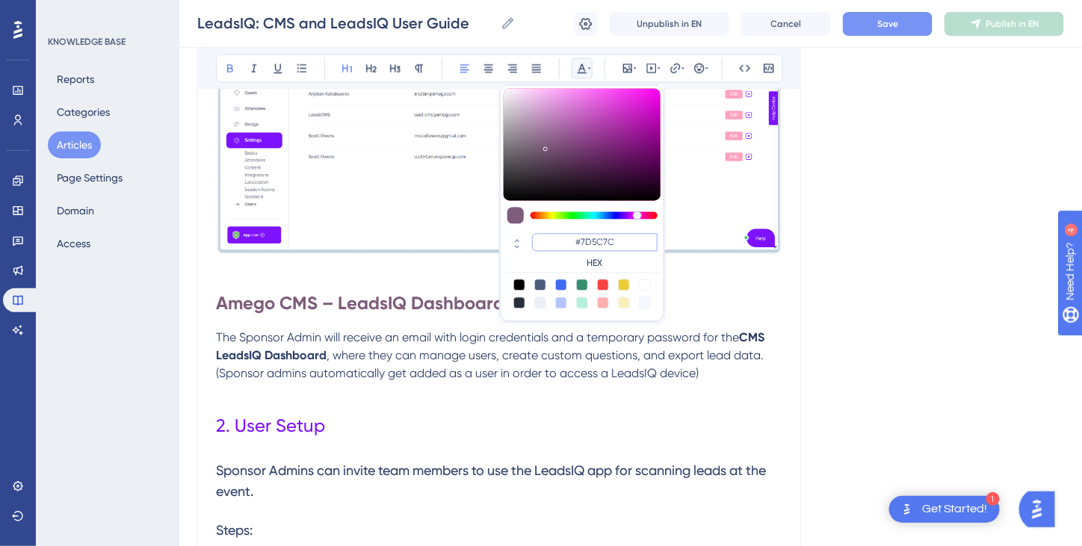
click at [602, 240] on input "#7D5C7C" at bounding box center [595, 242] width 126 height 18
click at [626, 247] on input "#7D127C" at bounding box center [595, 242] width 126 height 18
type input "#7D12FF"
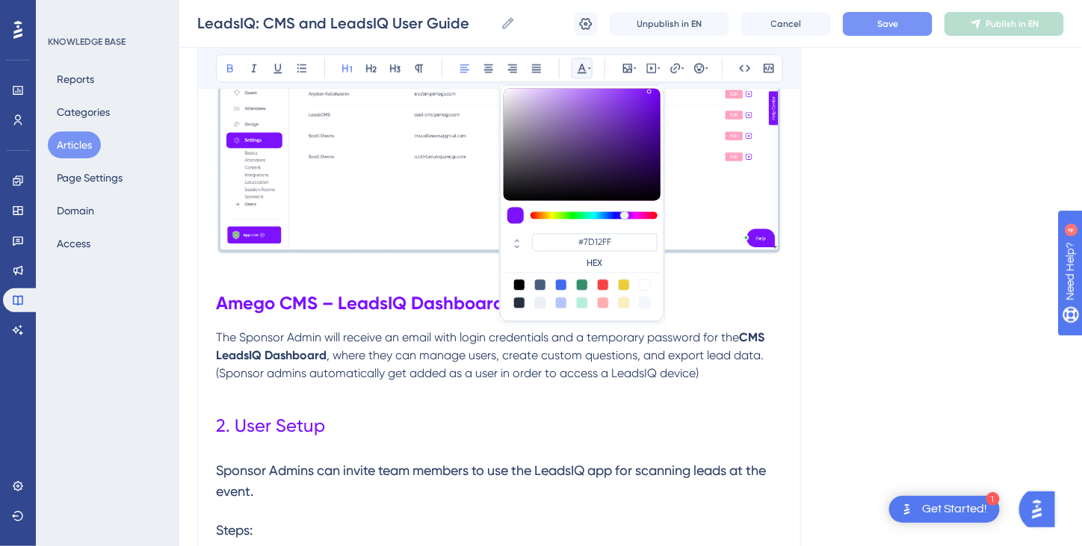
click at [736, 292] on h1 "Amego CMS – LeadsIQ Dashboard" at bounding box center [499, 303] width 567 height 51
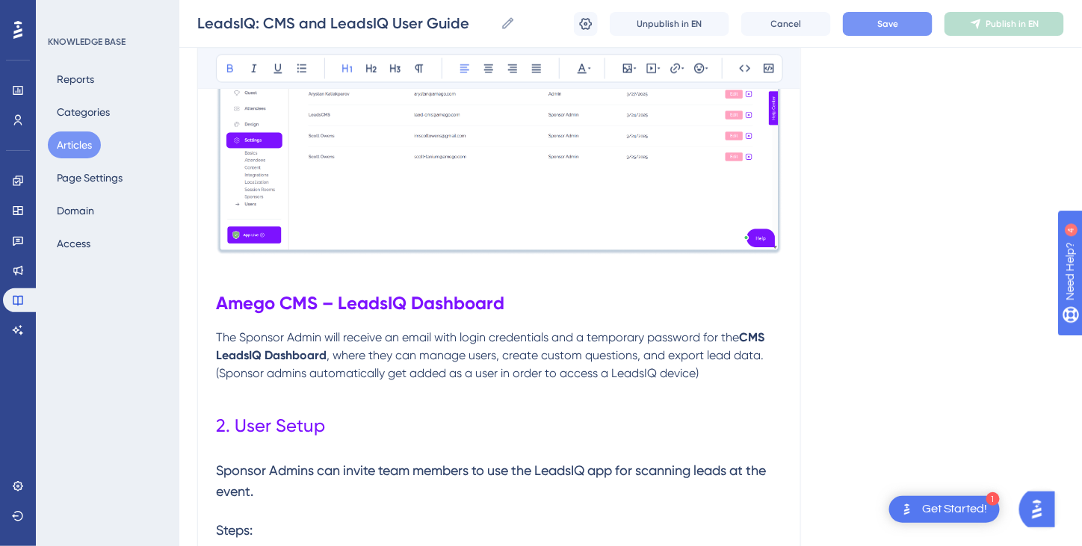
click at [734, 377] on p "The Sponsor Admin will receive an email with login credentials and a temporary …" at bounding box center [499, 356] width 567 height 54
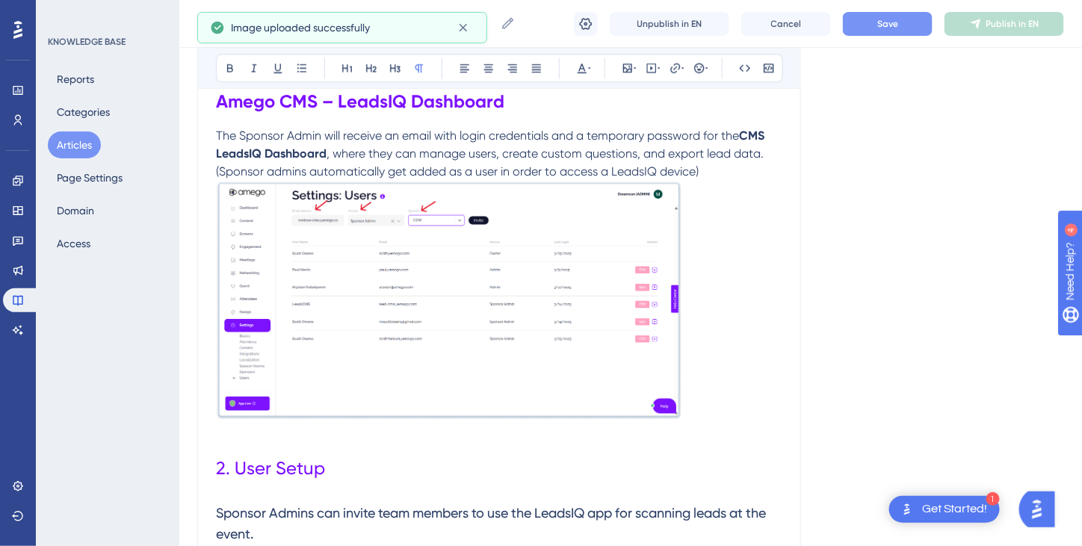
scroll to position [1196, 0]
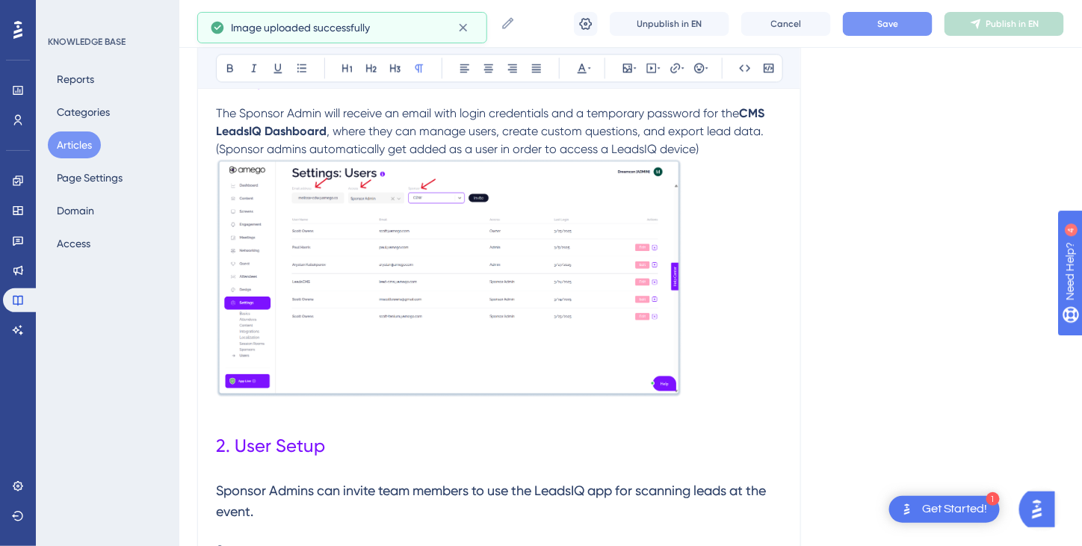
click at [641, 379] on img at bounding box center [449, 277] width 466 height 239
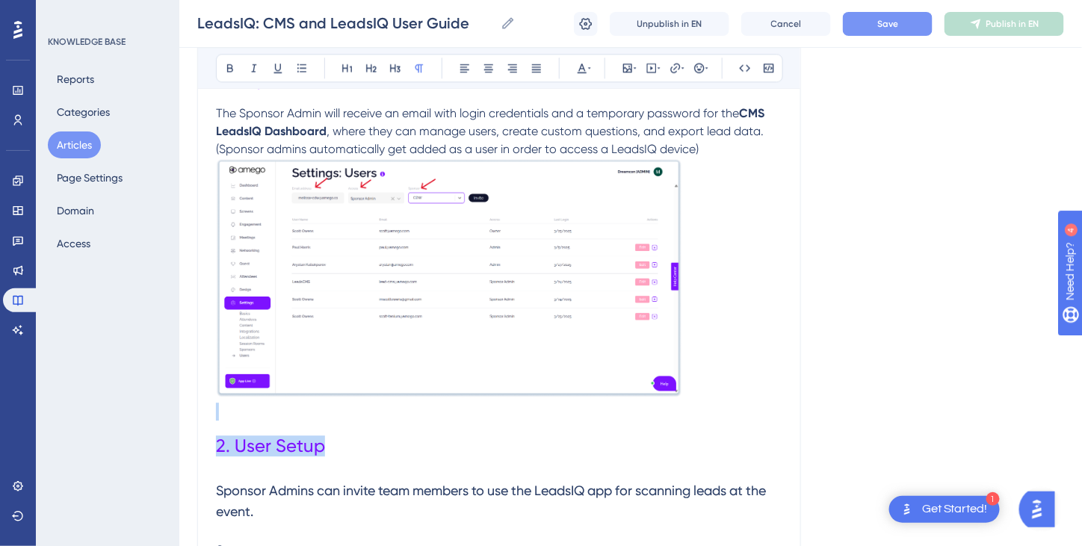
click at [665, 371] on img at bounding box center [449, 277] width 466 height 239
click at [539, 302] on img at bounding box center [449, 277] width 466 height 239
click at [314, 259] on img at bounding box center [449, 277] width 466 height 239
click at [746, 283] on p at bounding box center [499, 280] width 567 height 244
click at [552, 315] on img at bounding box center [449, 277] width 466 height 239
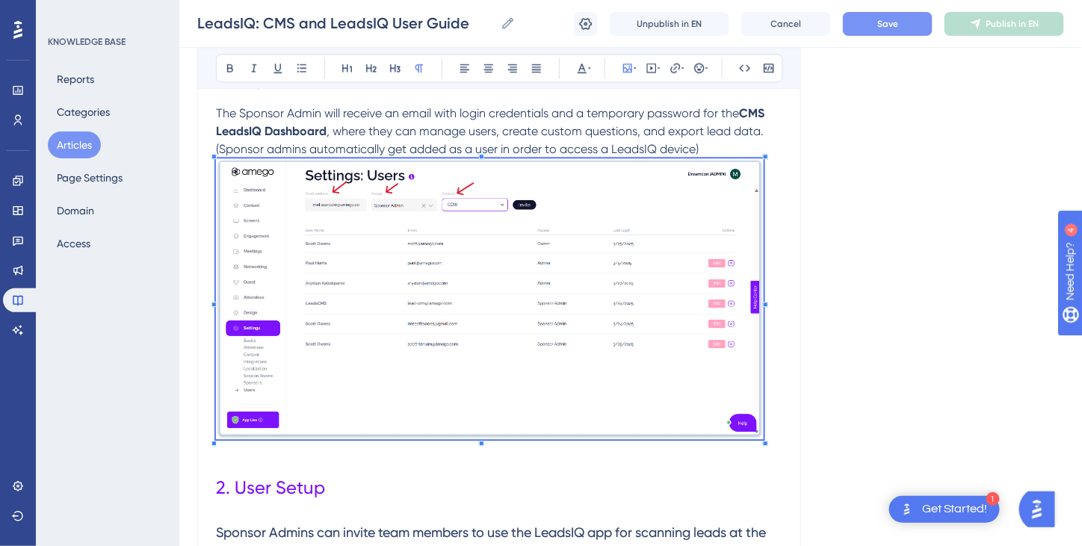
click at [742, 415] on img at bounding box center [490, 298] width 548 height 281
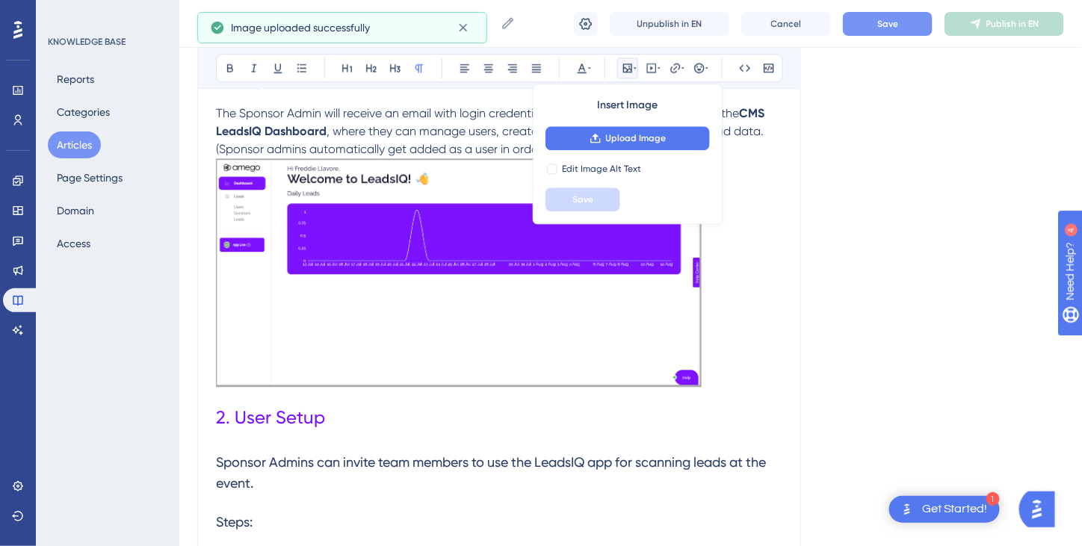
click at [675, 348] on img at bounding box center [459, 272] width 486 height 228
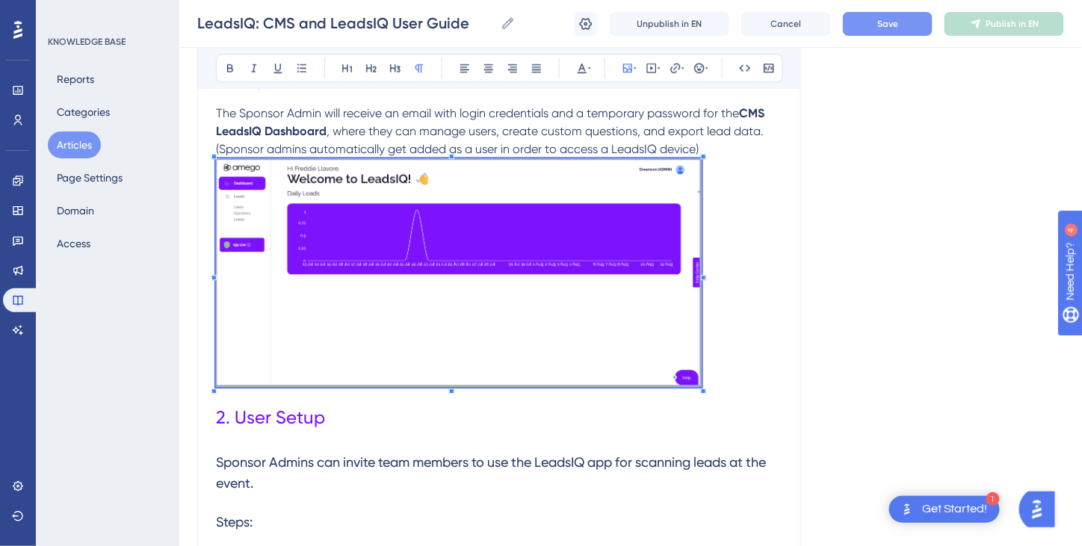
click at [718, 363] on p at bounding box center [499, 274] width 567 height 233
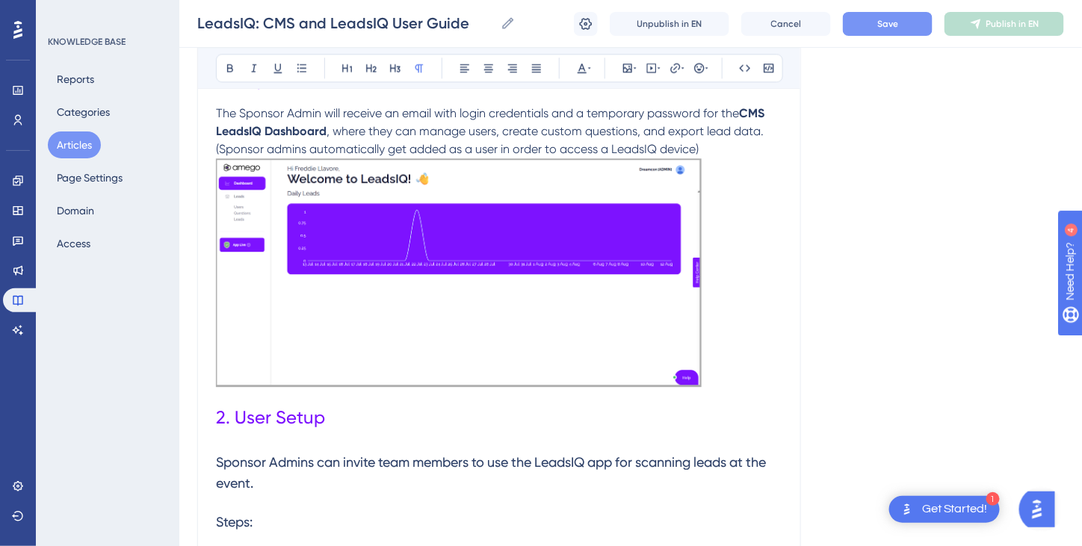
click at [681, 354] on img at bounding box center [459, 272] width 486 height 228
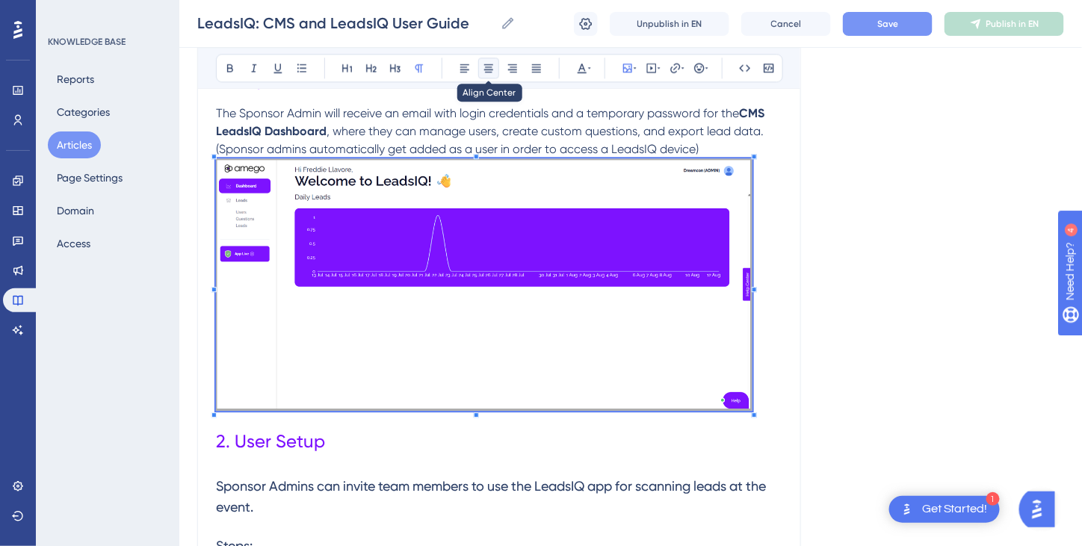
click at [487, 66] on icon at bounding box center [488, 68] width 9 height 8
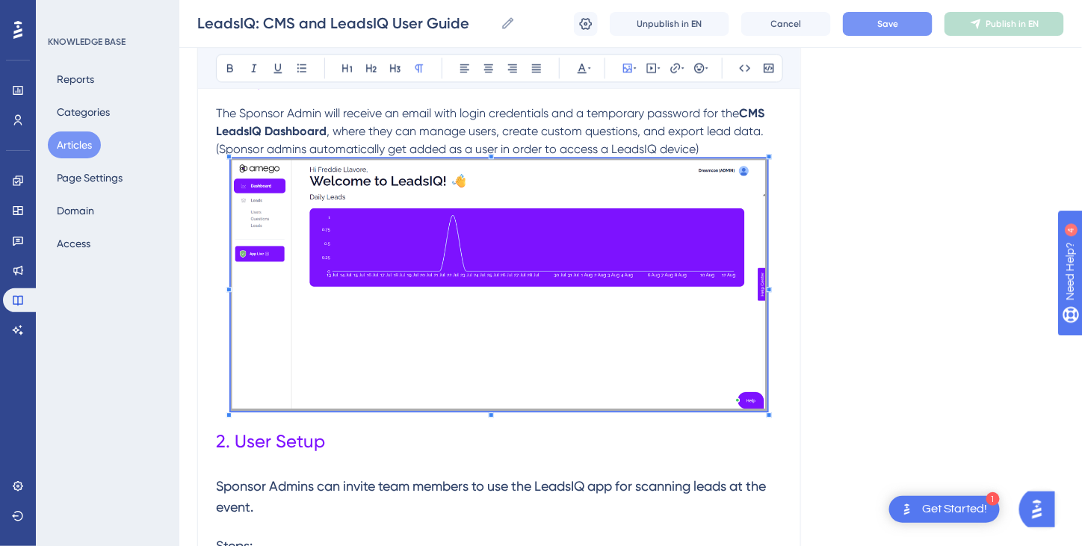
click at [691, 376] on img at bounding box center [499, 284] width 537 height 252
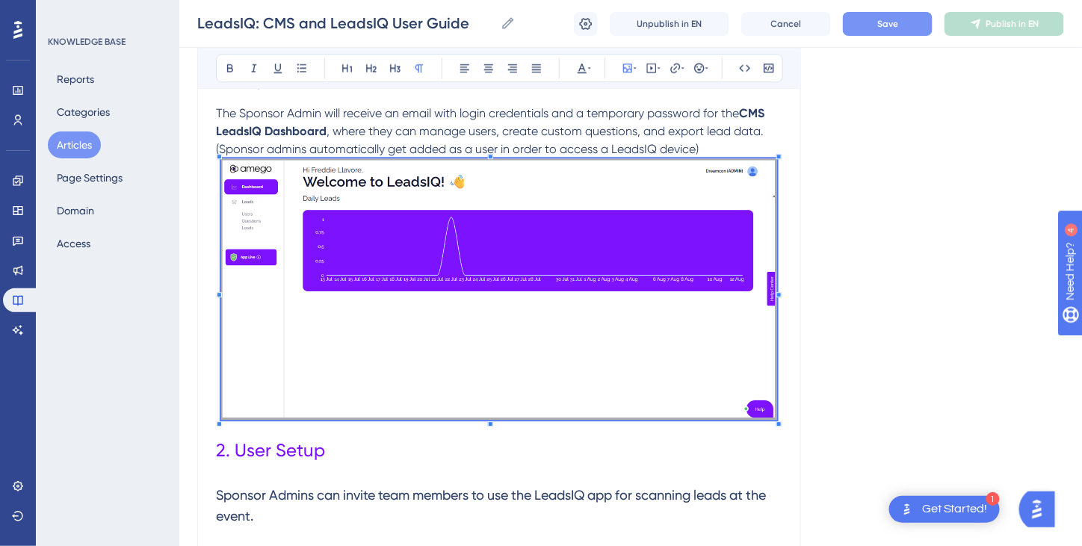
click at [729, 152] on p "The Sponsor Admin will receive an email with login credentials and a temporary …" at bounding box center [499, 132] width 567 height 54
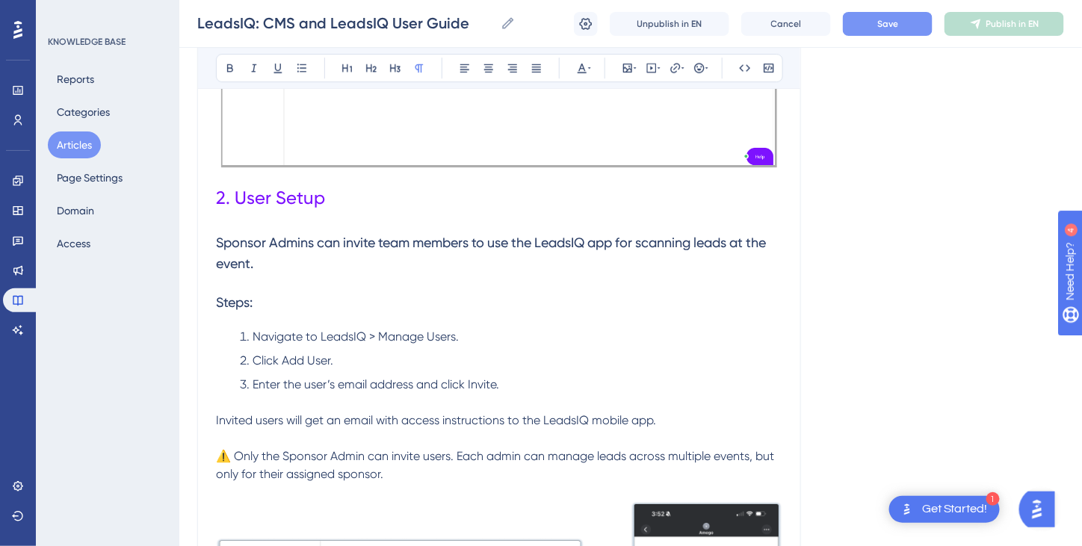
scroll to position [1495, 0]
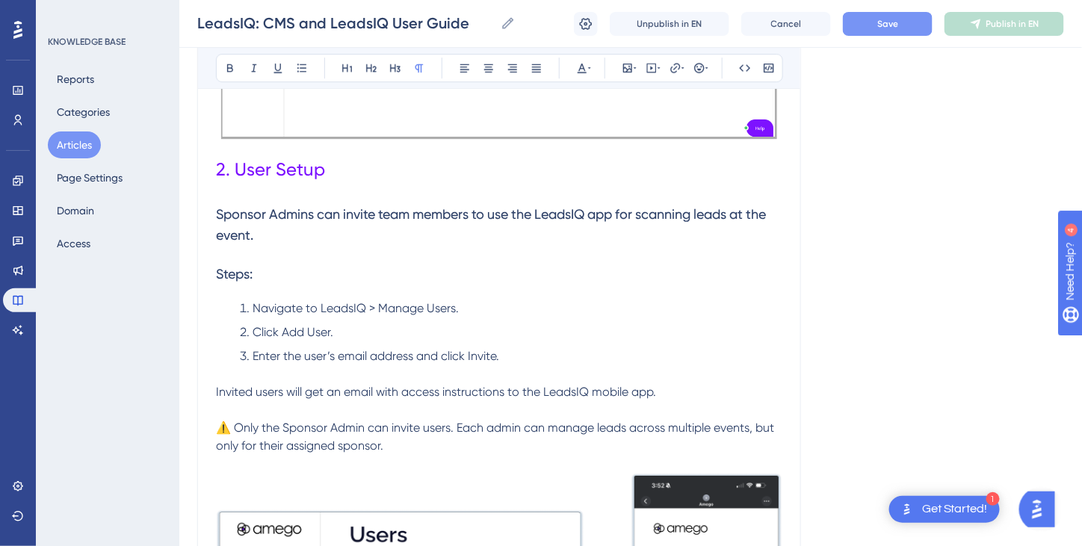
click at [365, 309] on span "Navigate to LeadsIQ > Manage Users." at bounding box center [356, 308] width 206 height 14
click at [416, 282] on h3 "Steps:" at bounding box center [499, 274] width 567 height 39
click at [410, 307] on span "Navigate to Leads > Manage Users." at bounding box center [350, 308] width 194 height 14
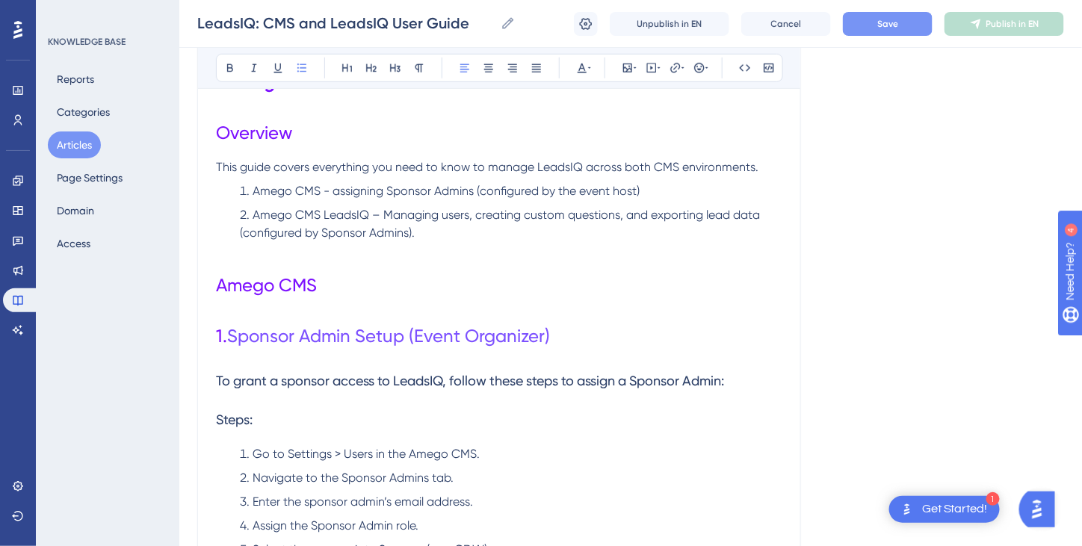
scroll to position [0, 0]
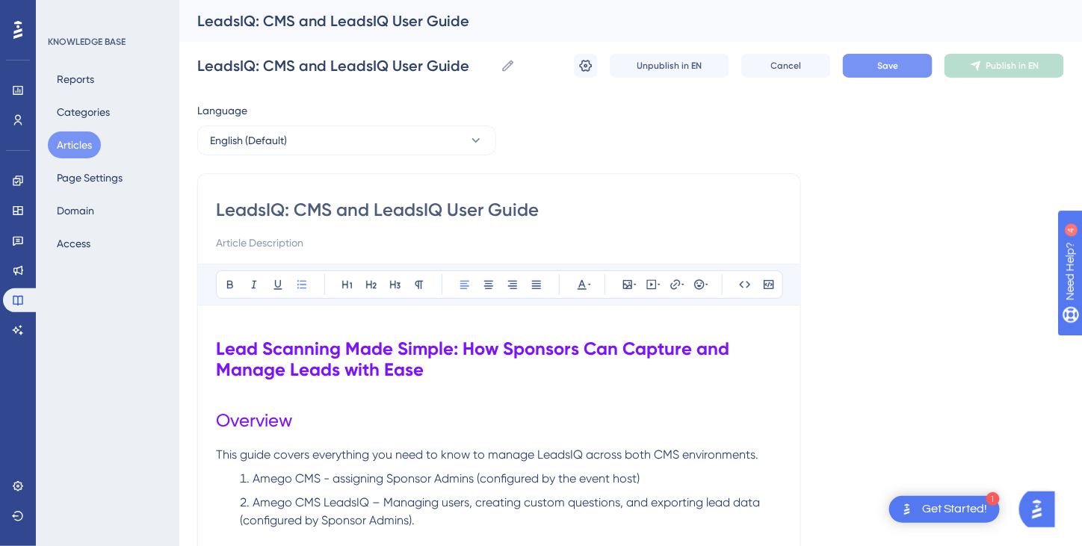
click at [890, 66] on span "Save" at bounding box center [888, 66] width 21 height 12
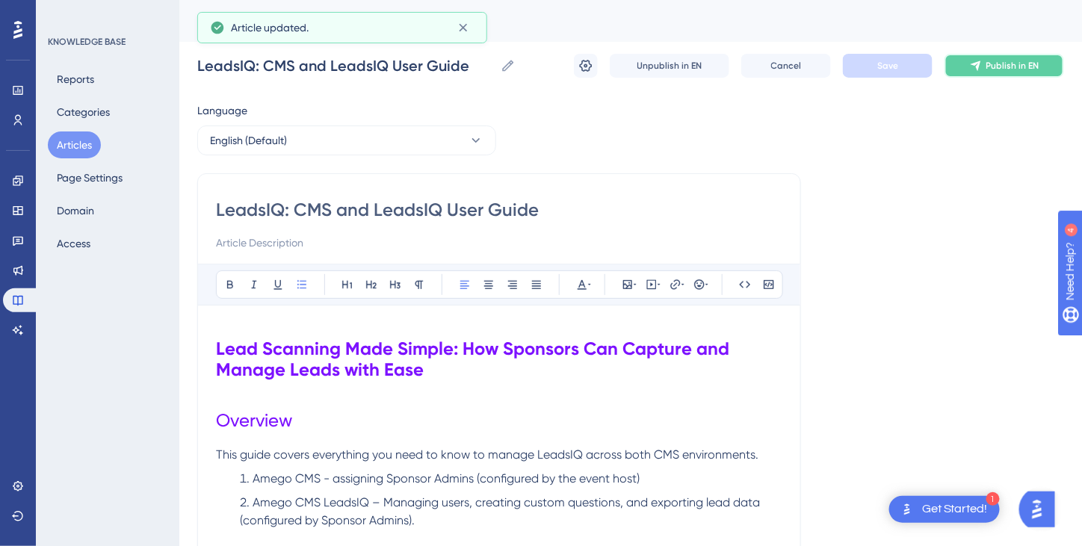
click at [1005, 63] on span "Publish in EN" at bounding box center [1013, 66] width 53 height 12
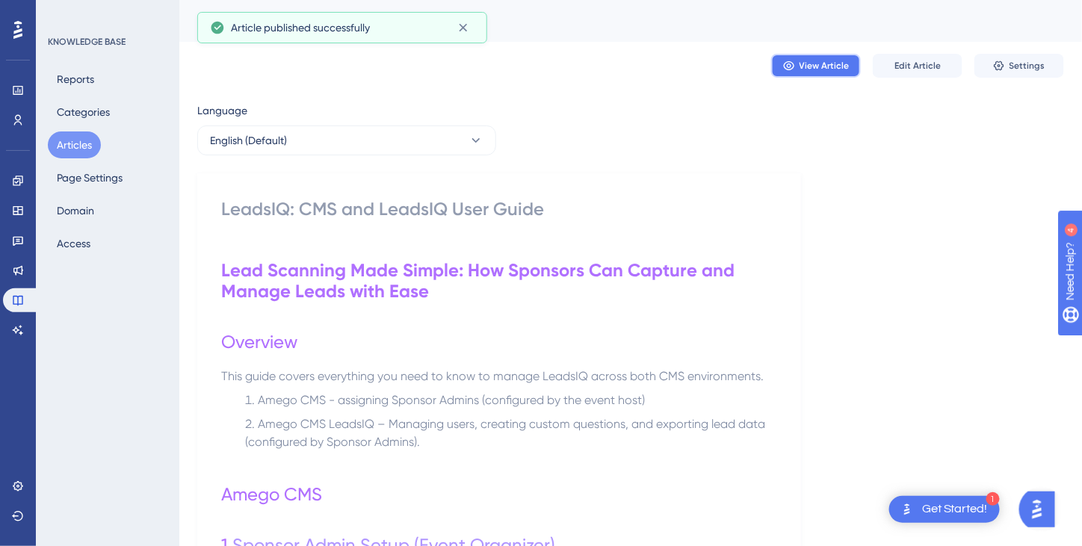
click at [823, 73] on button "View Article" at bounding box center [816, 66] width 90 height 24
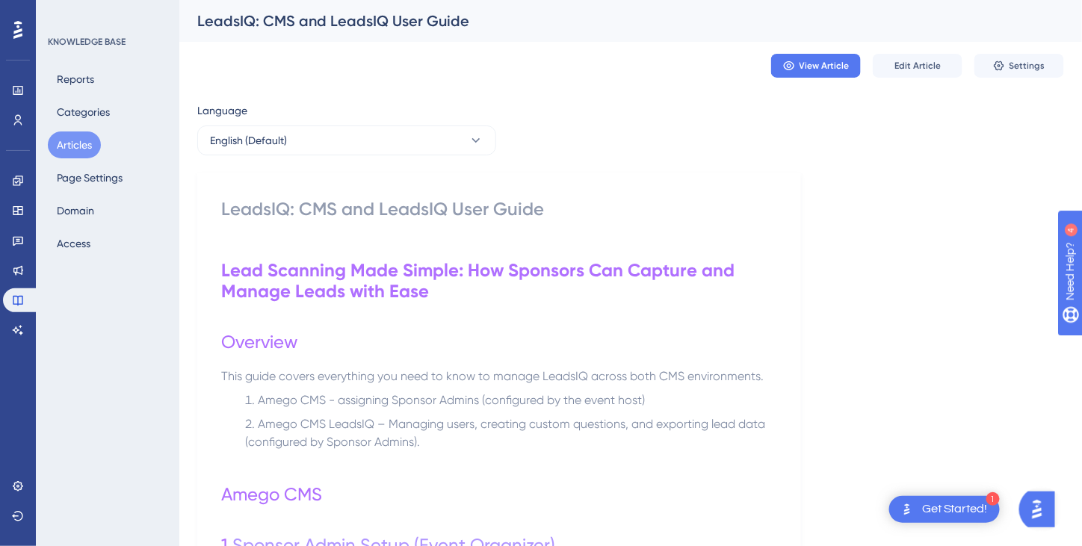
click at [530, 448] on li "Amego CMS LeadsIQ – Managing users, creating custom questions, and exporting le…" at bounding box center [508, 434] width 538 height 36
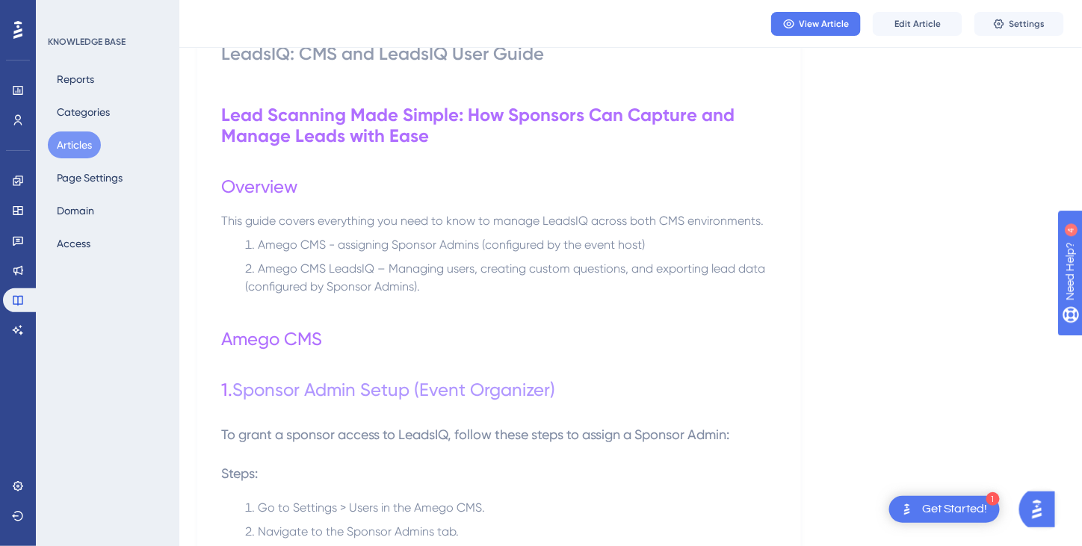
scroll to position [224, 0]
